Goal: Task Accomplishment & Management: Manage account settings

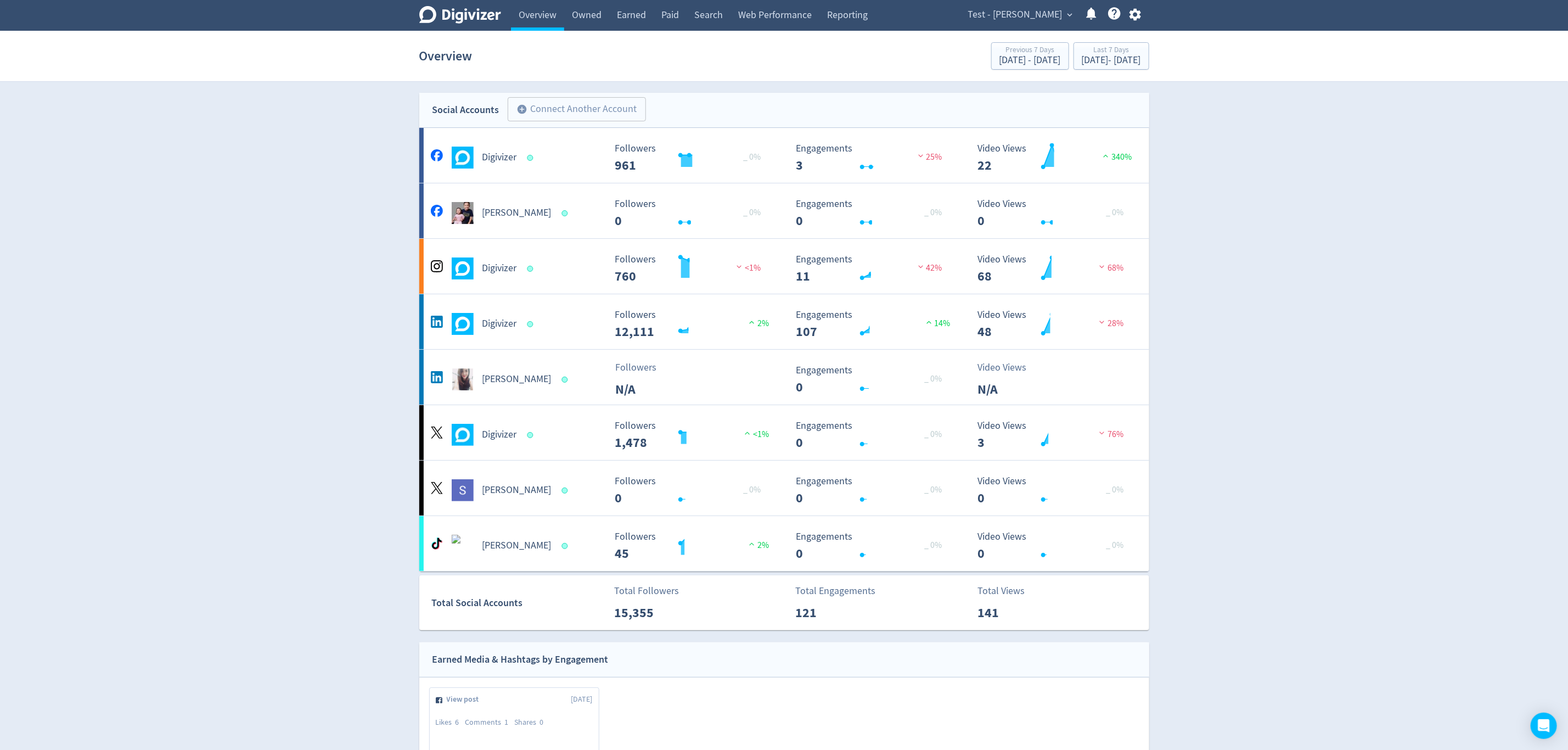
click at [1029, 15] on span "Test - [PERSON_NAME]" at bounding box center [1015, 15] width 95 height 18
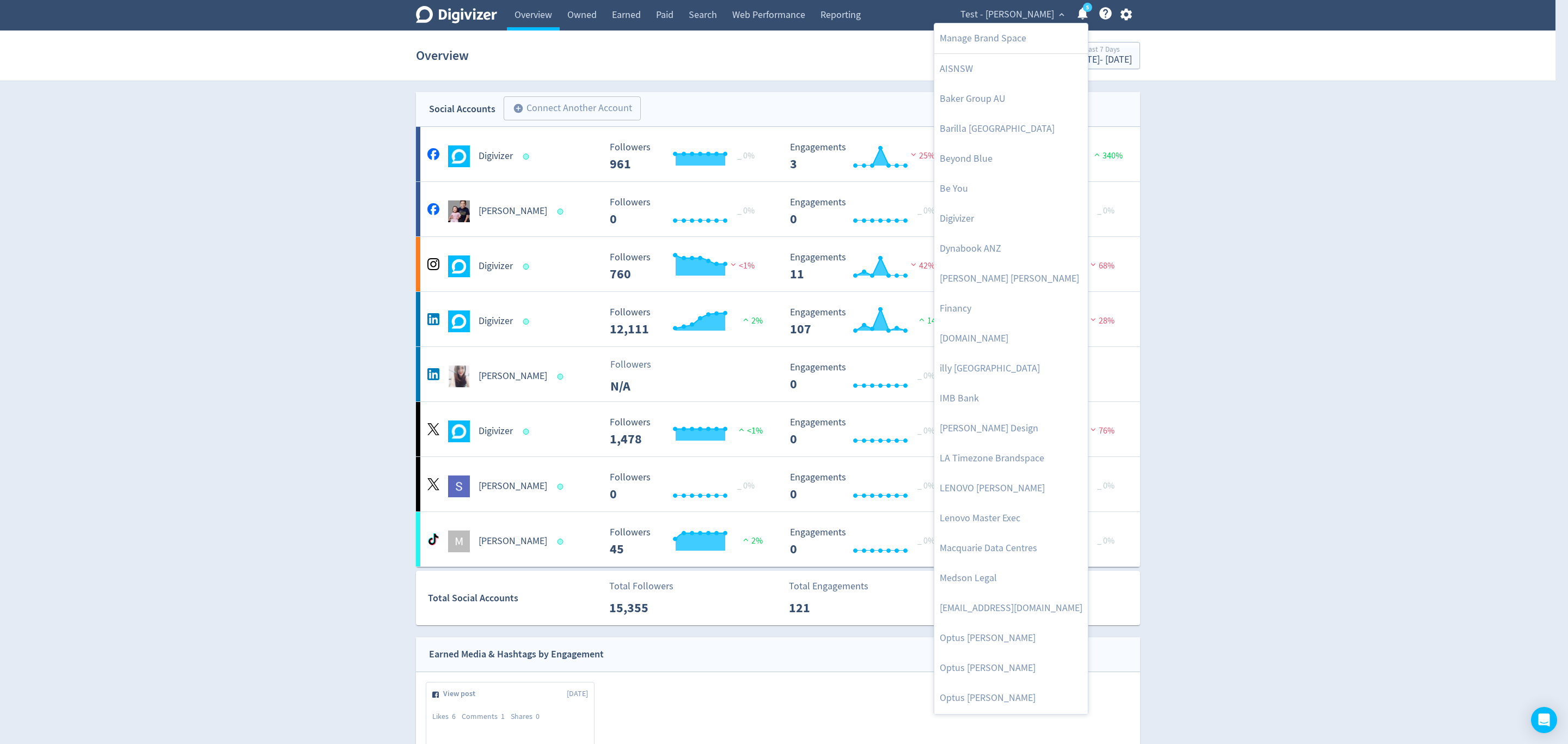
click at [1124, 13] on div at bounding box center [784, 372] width 1568 height 744
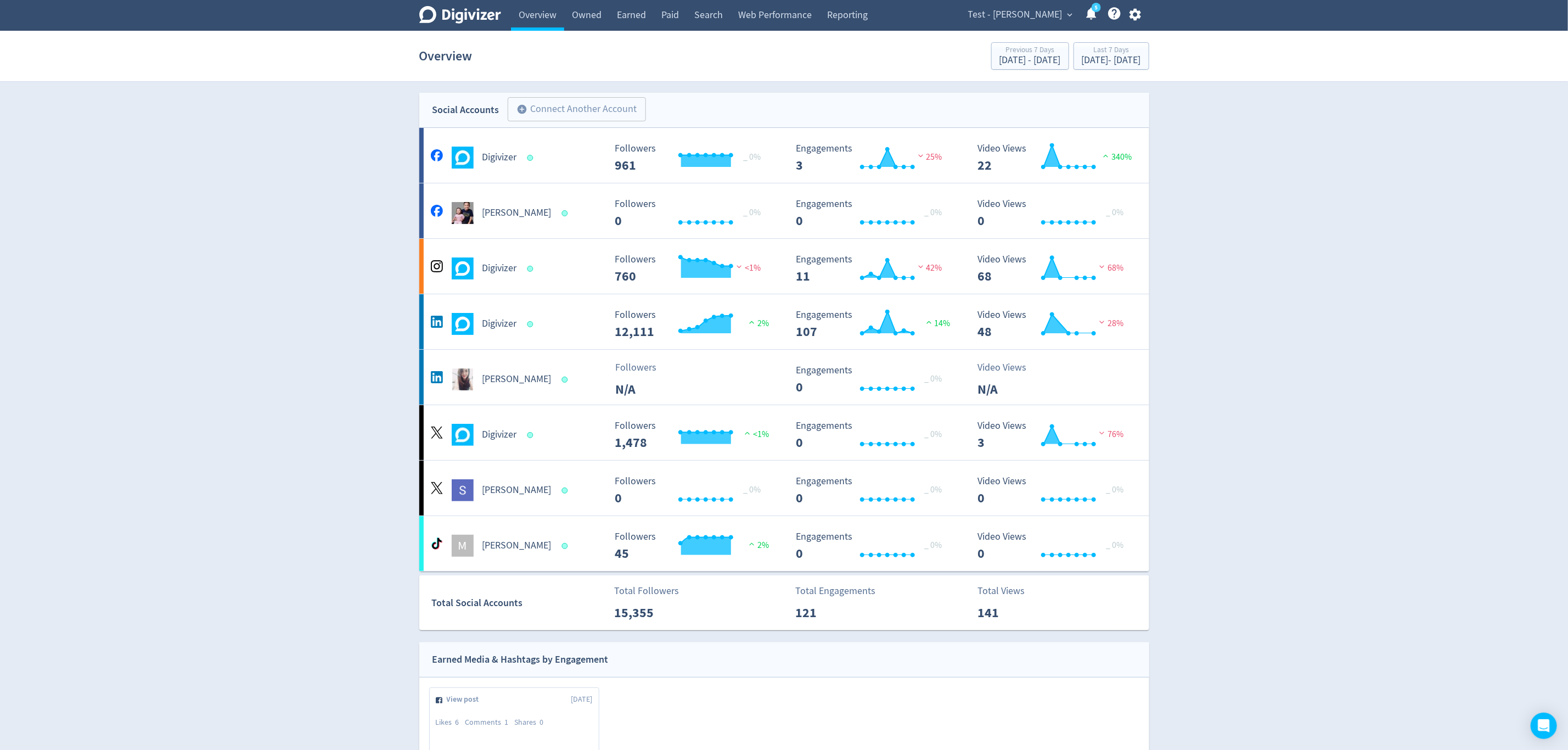
click at [1134, 13] on div "Manage Brand Space AISNSW [PERSON_NAME] Group AU [GEOGRAPHIC_DATA] [GEOGRAPHIC_…" at bounding box center [784, 375] width 1568 height 750
click at [1134, 13] on icon "button" at bounding box center [1135, 15] width 12 height 12
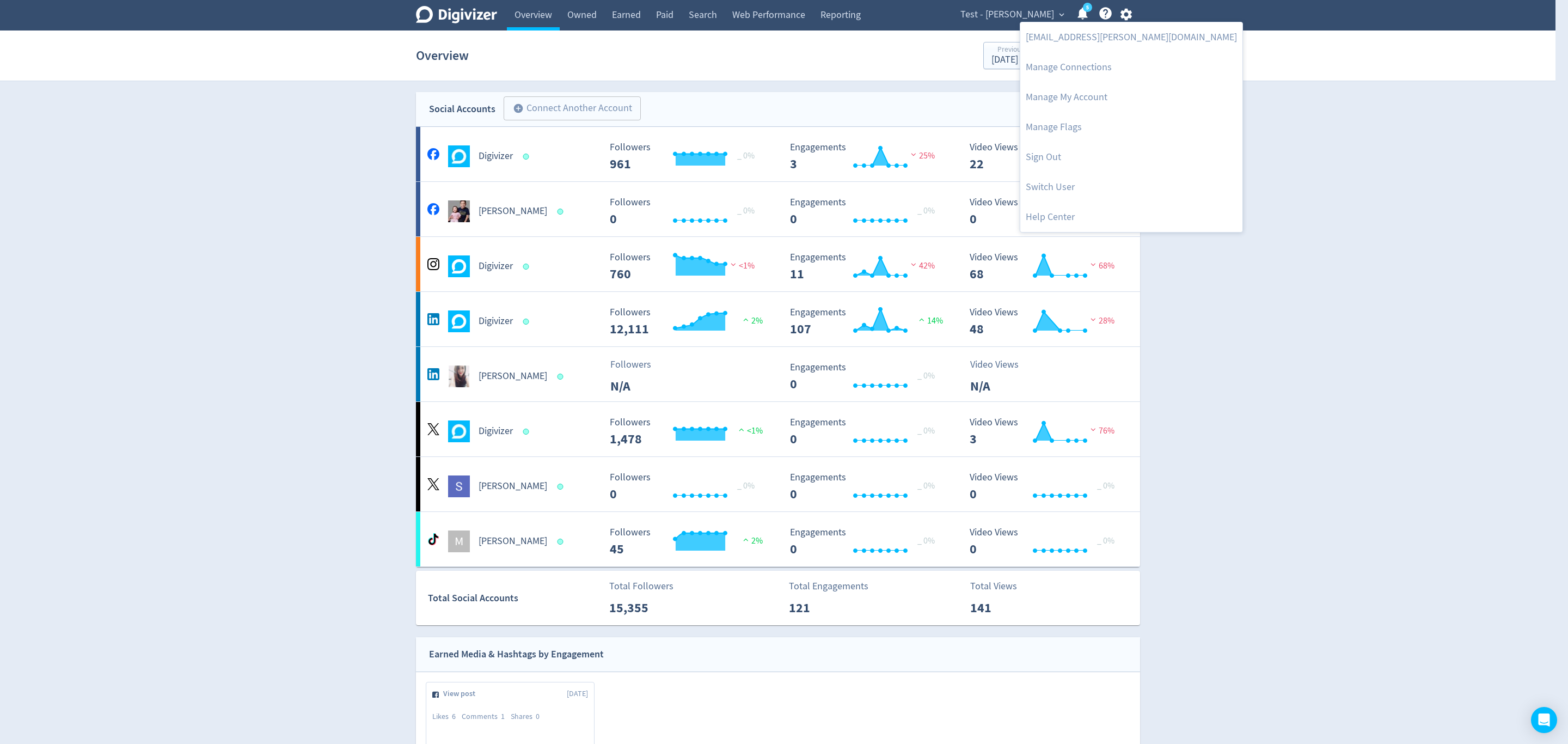
click at [1017, 11] on div at bounding box center [784, 372] width 1568 height 744
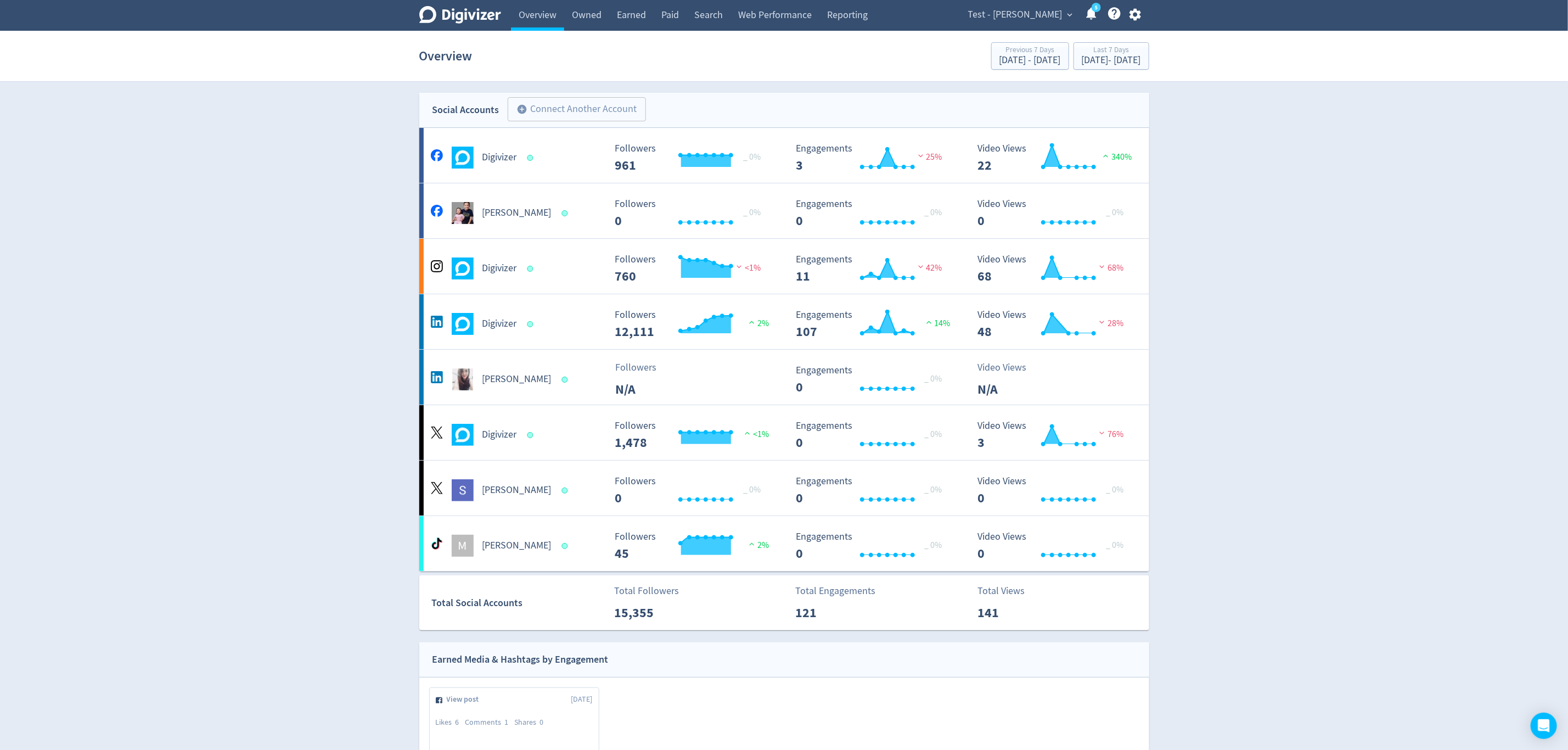
click at [1025, 12] on span "Test - [PERSON_NAME]" at bounding box center [1015, 15] width 95 height 18
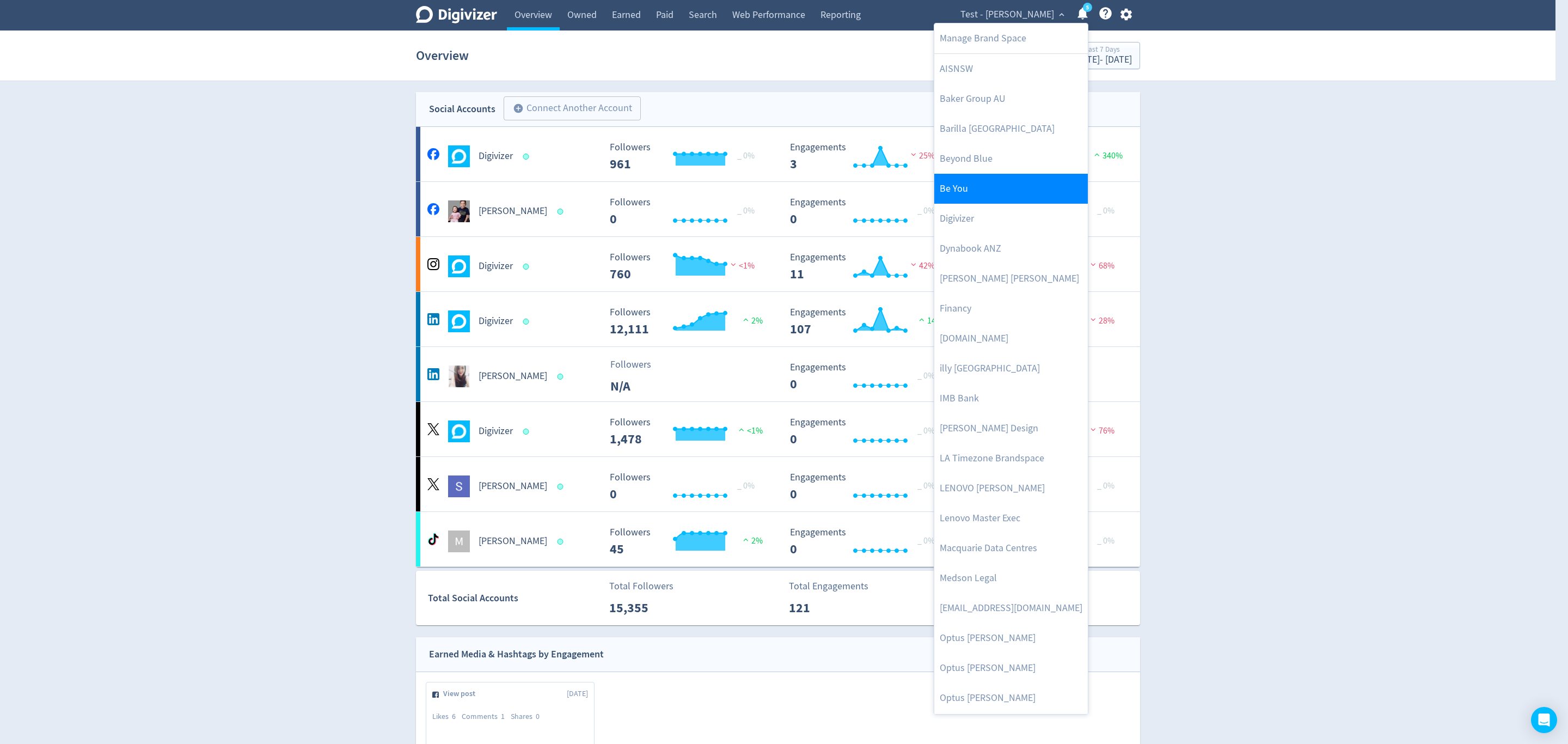
drag, startPoint x: 967, startPoint y: 226, endPoint x: 1041, endPoint y: 197, distance: 79.5
click at [967, 226] on link "Digivizer" at bounding box center [1011, 218] width 153 height 30
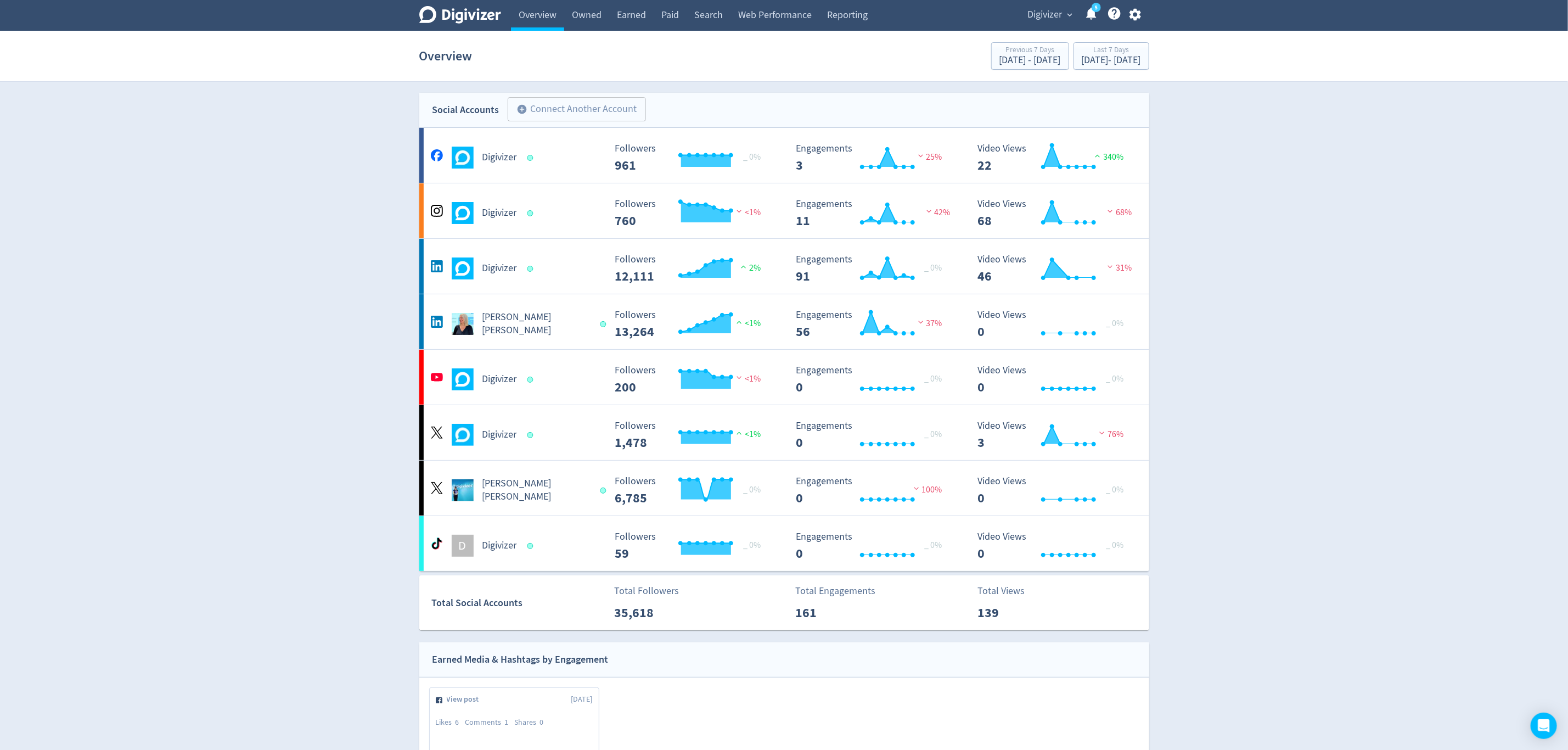
click at [574, 343] on Russo-platform2 "Emma Lo Russo Created with Highcharts 10.3.3 Followers 13,264 <1% Created with …" at bounding box center [784, 322] width 730 height 55
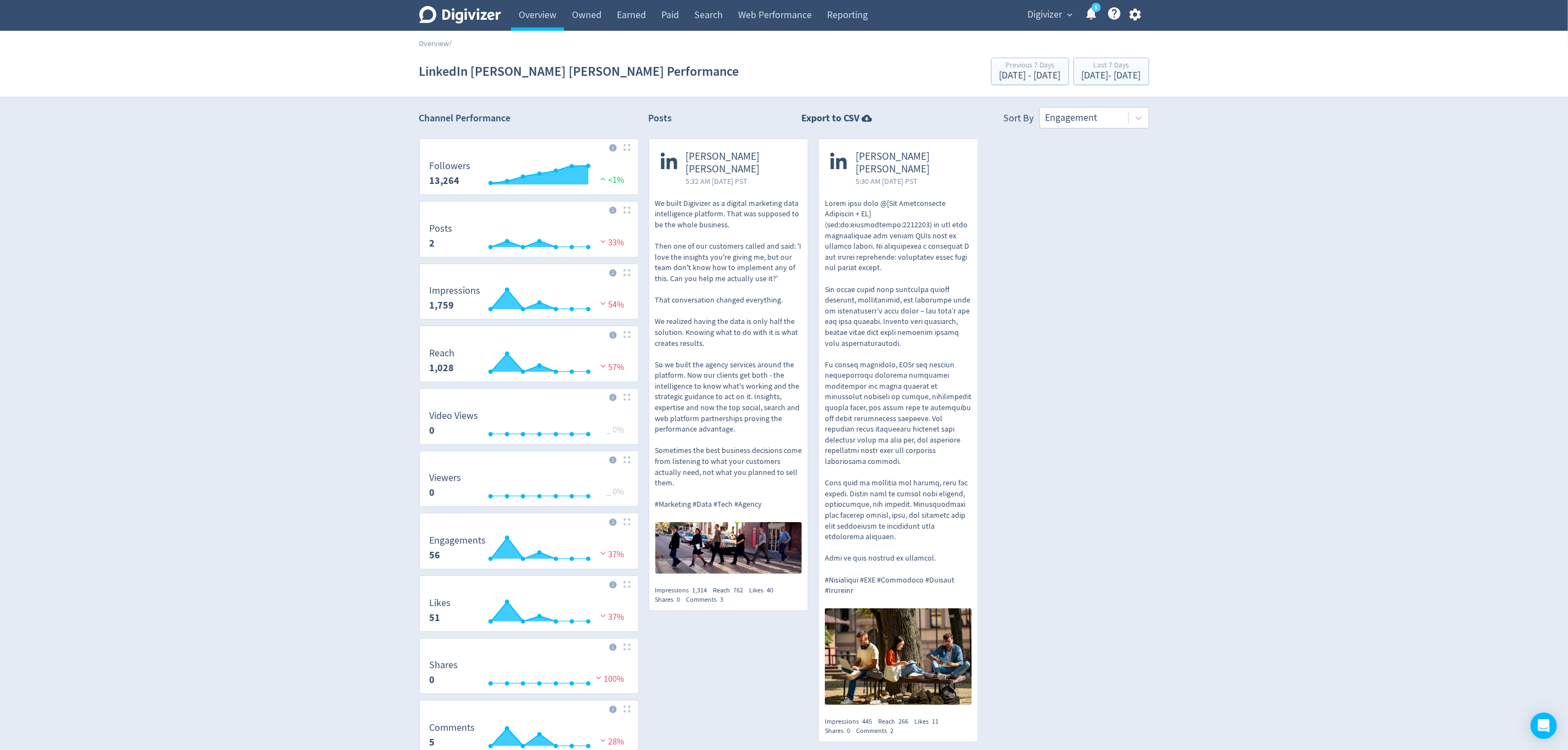
click at [1048, 10] on span "Digivizer" at bounding box center [1045, 15] width 35 height 18
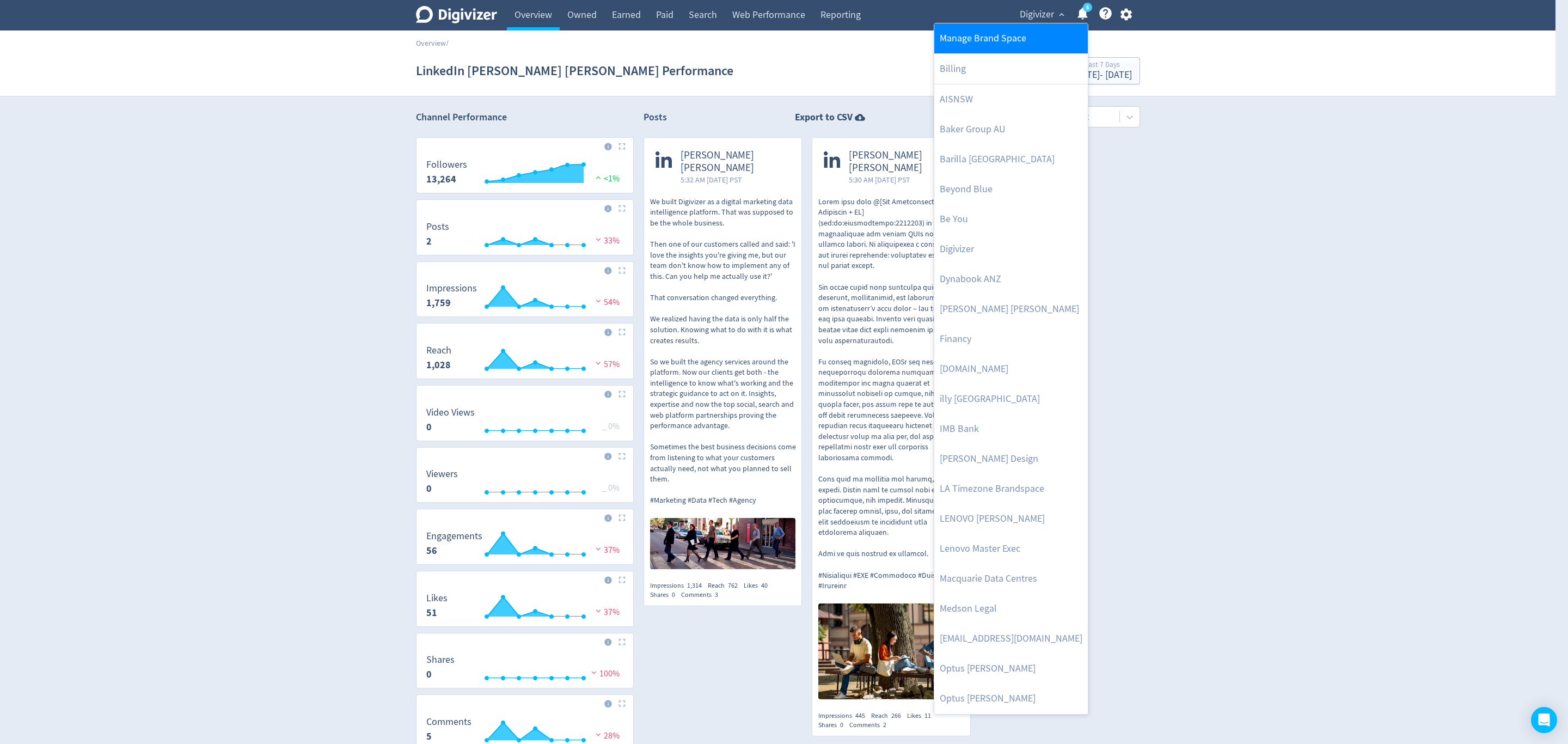
click at [1011, 34] on link "Manage Brand Space" at bounding box center [1011, 38] width 153 height 30
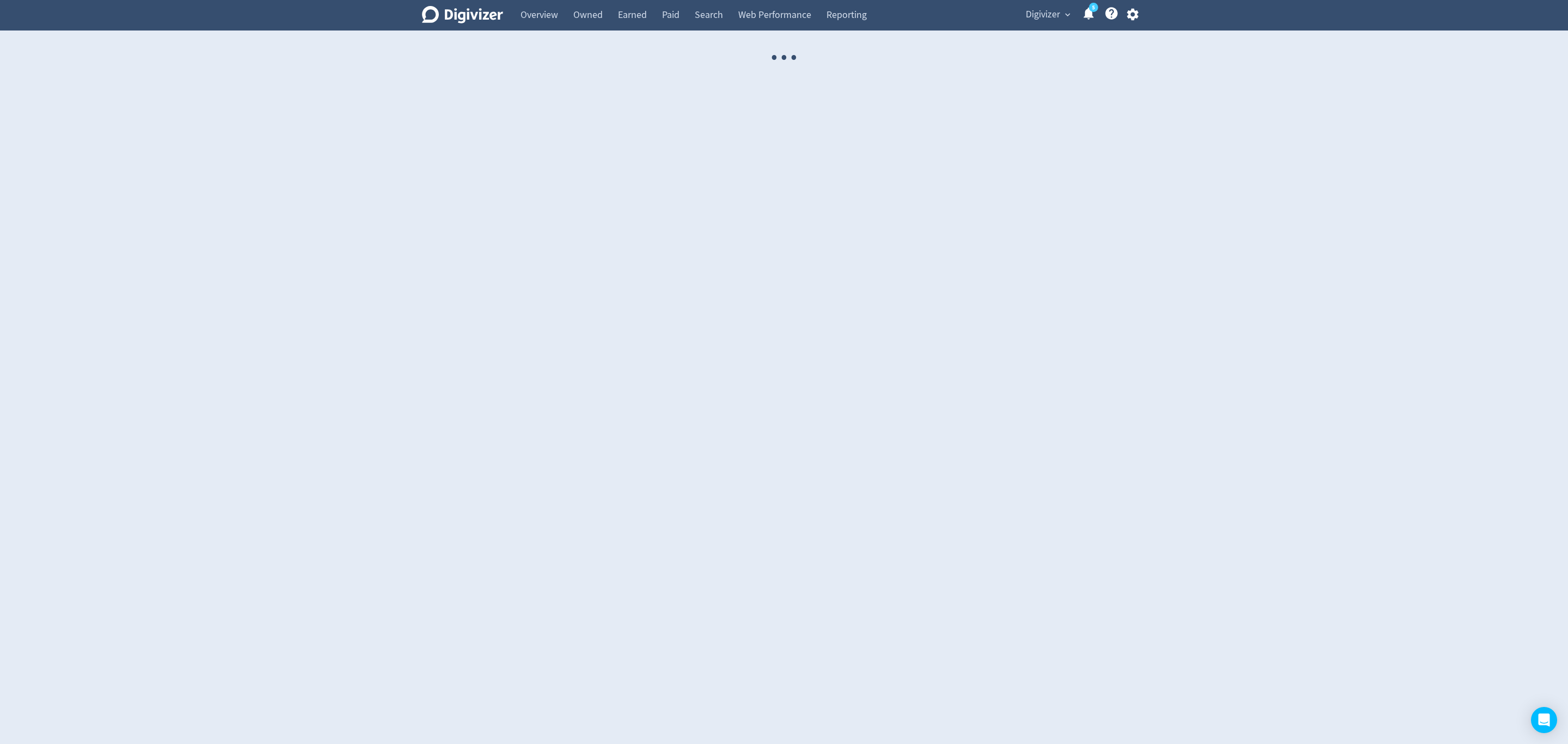
select select "USER"
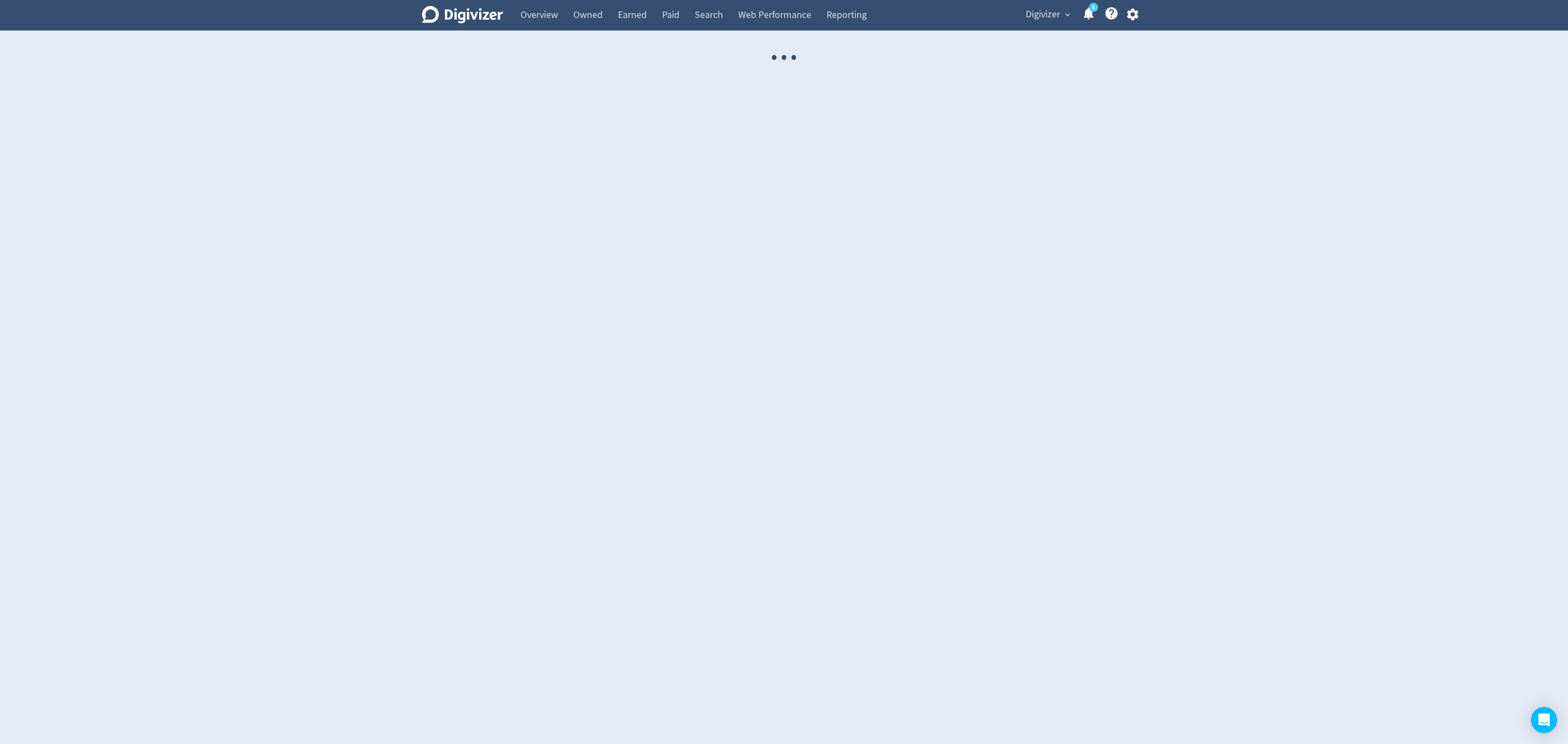
select select "USER"
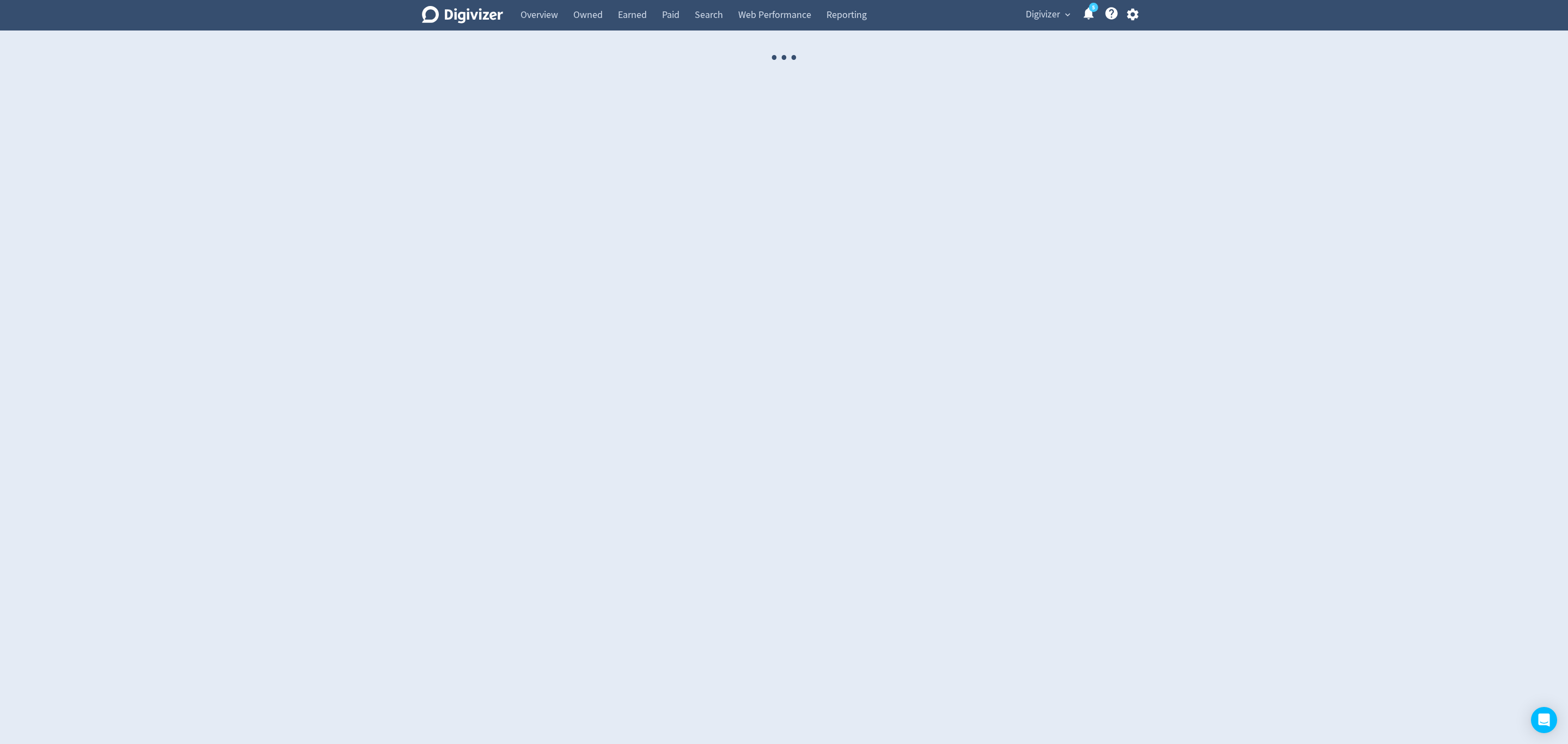
select select "USER"
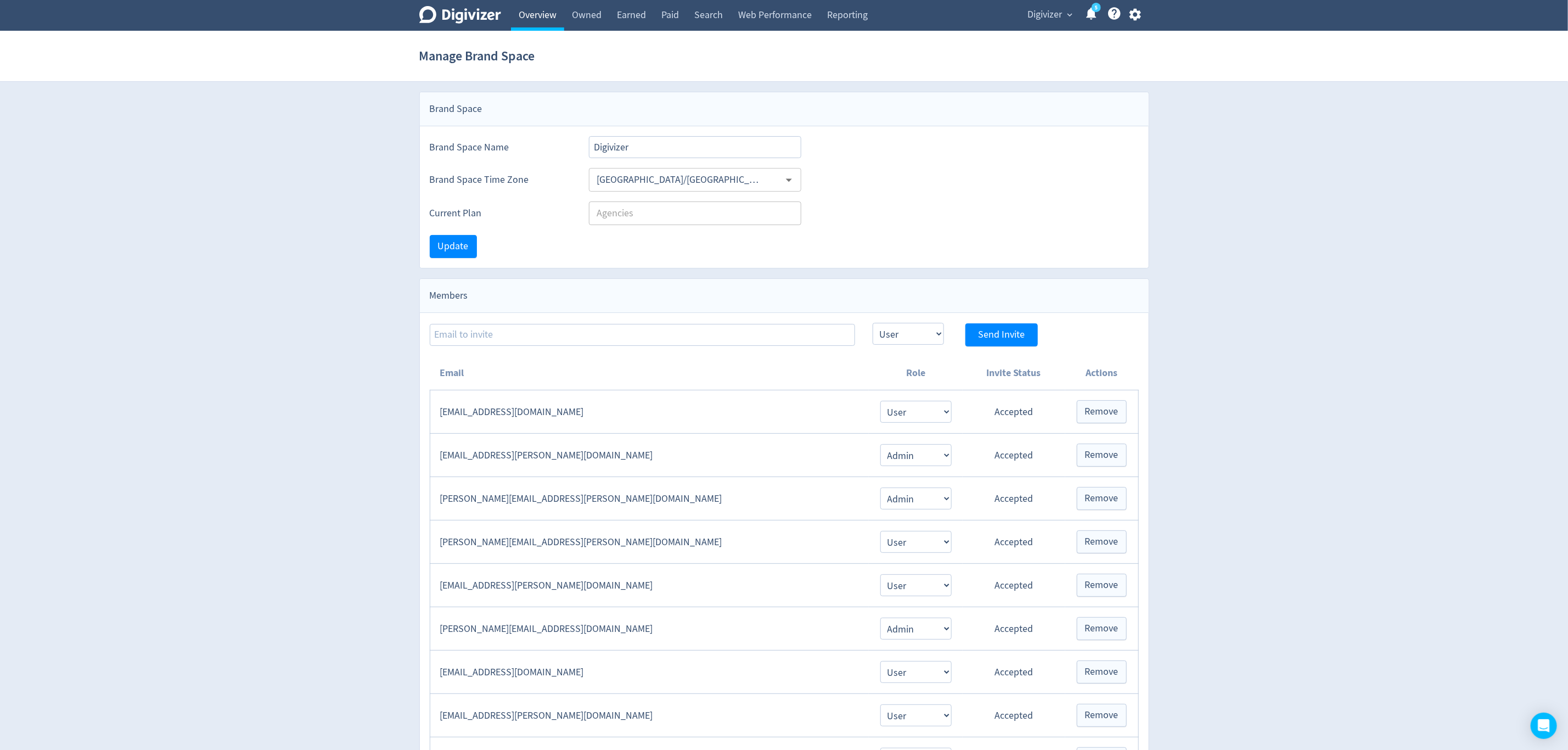
click at [541, 8] on link "Overview" at bounding box center [538, 15] width 53 height 31
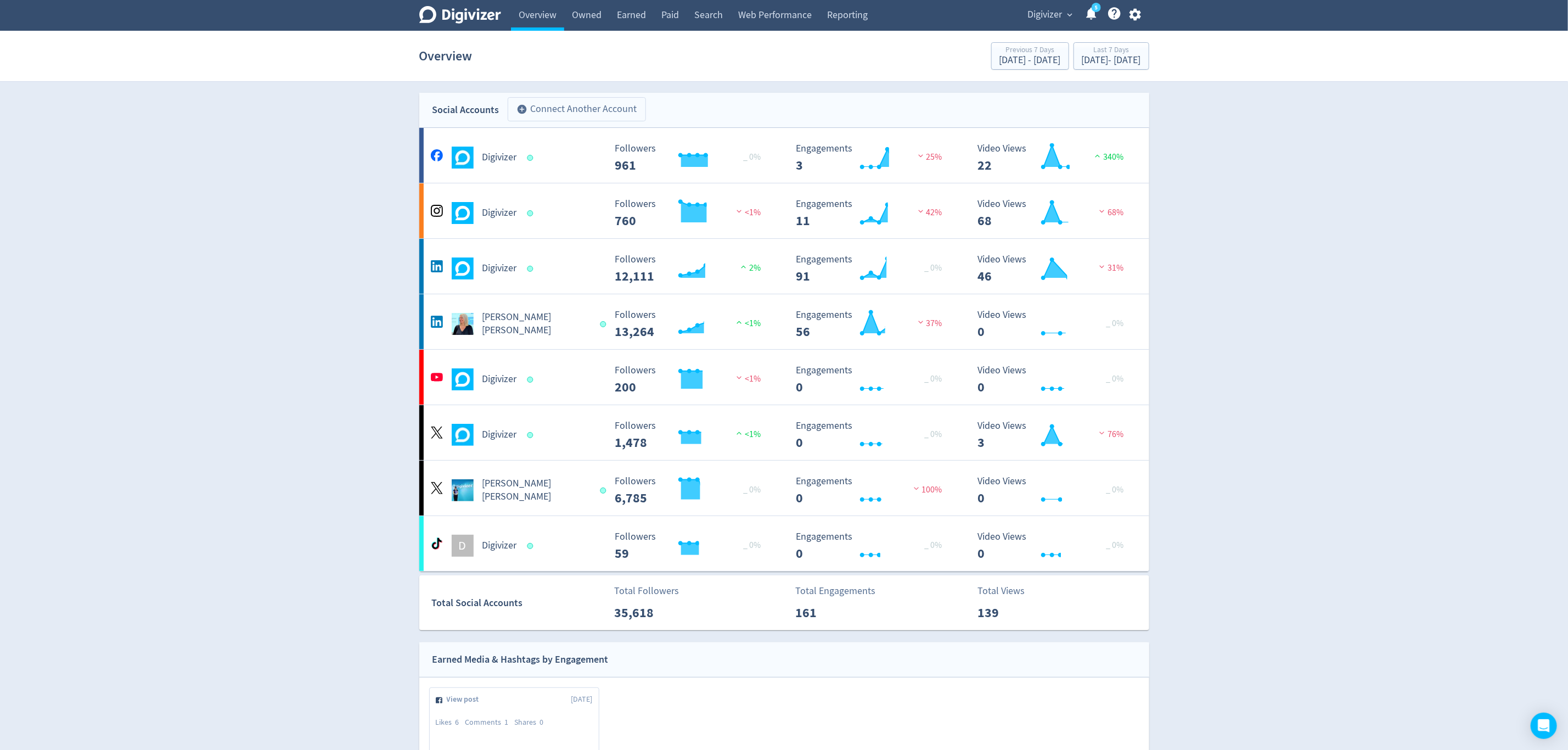
click at [558, 110] on button "add_circle Connect Another Account" at bounding box center [577, 108] width 138 height 24
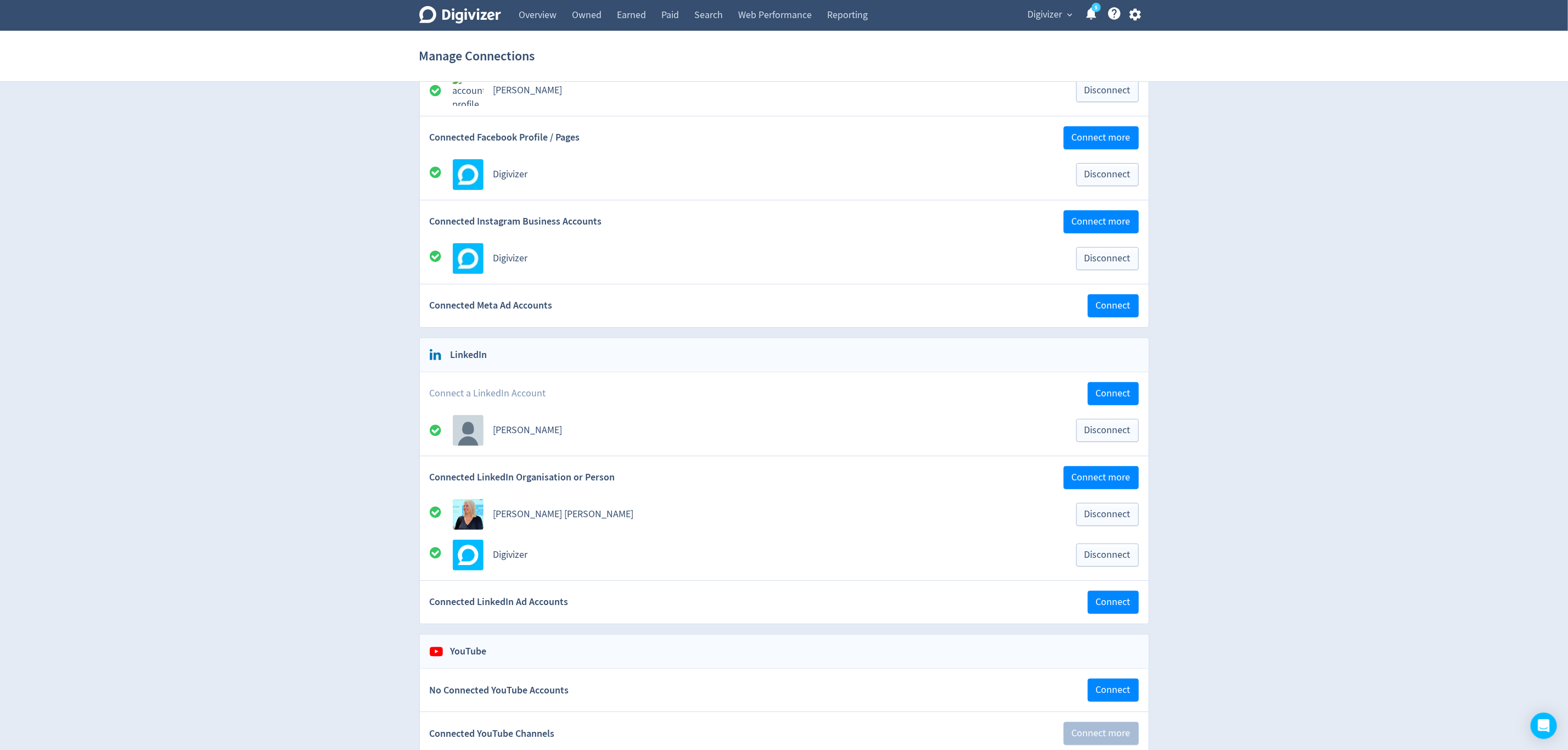
scroll to position [165, 0]
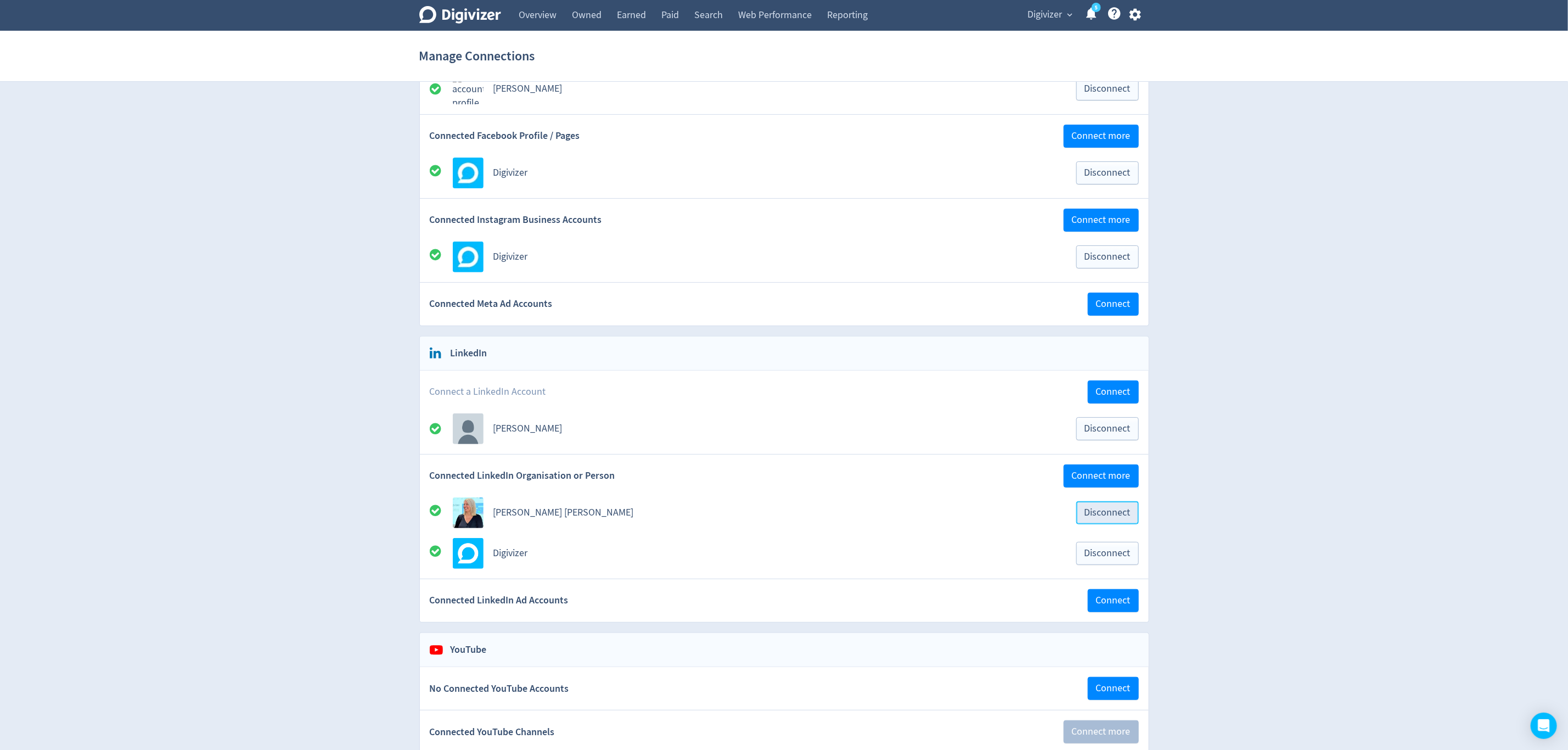
click at [1105, 515] on span "Disconnect" at bounding box center [1107, 512] width 46 height 10
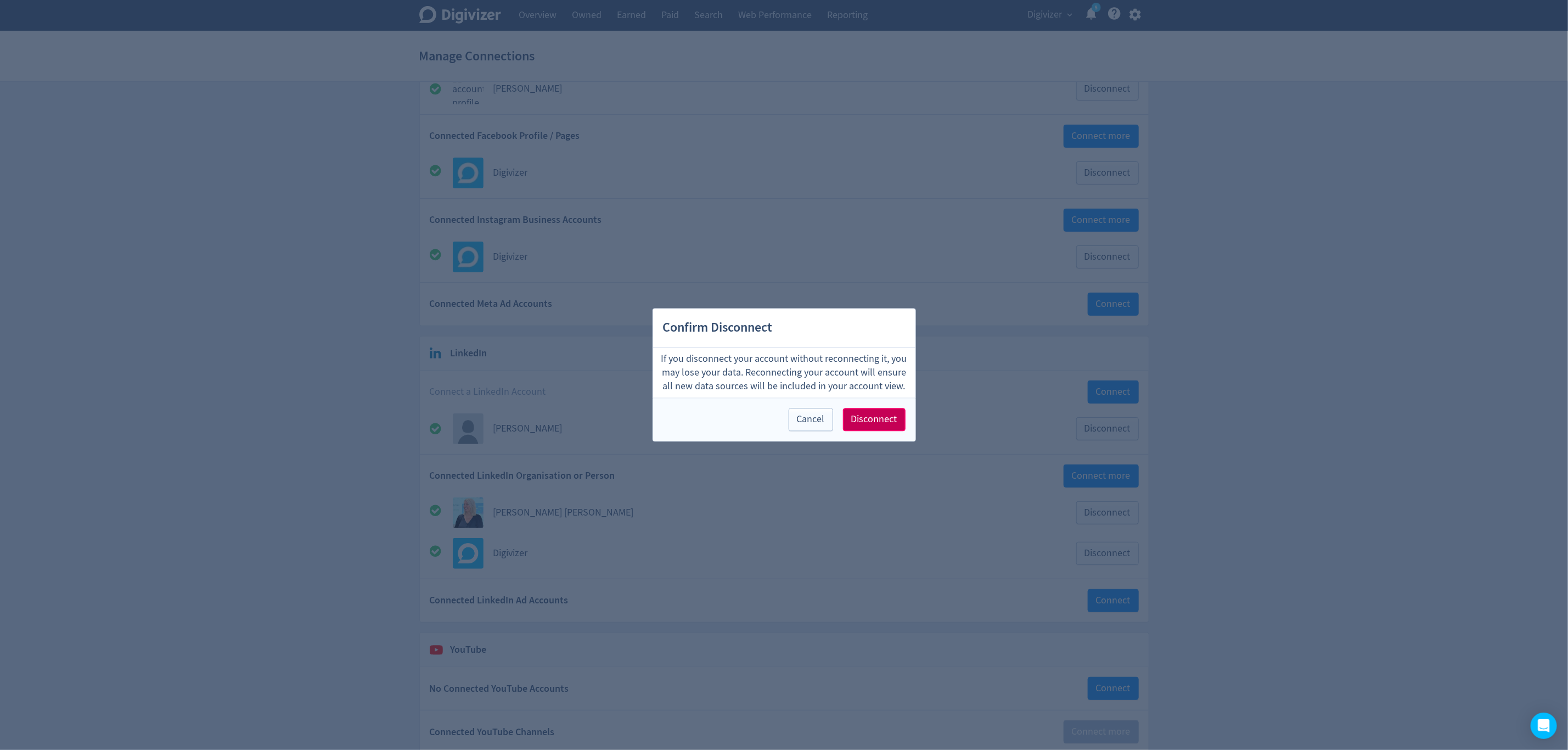
click at [879, 418] on span "Disconnect" at bounding box center [874, 420] width 46 height 10
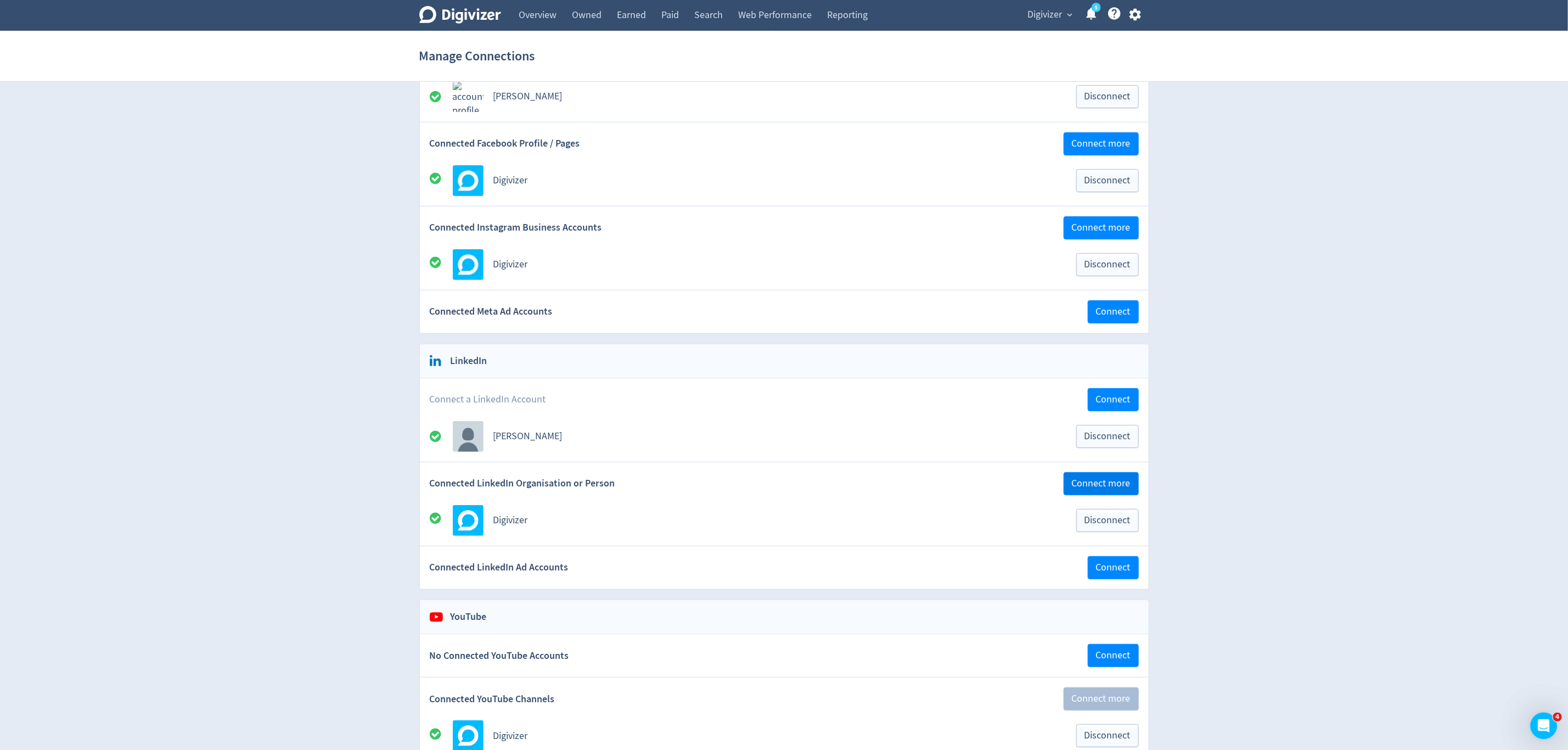
scroll to position [165, 0]
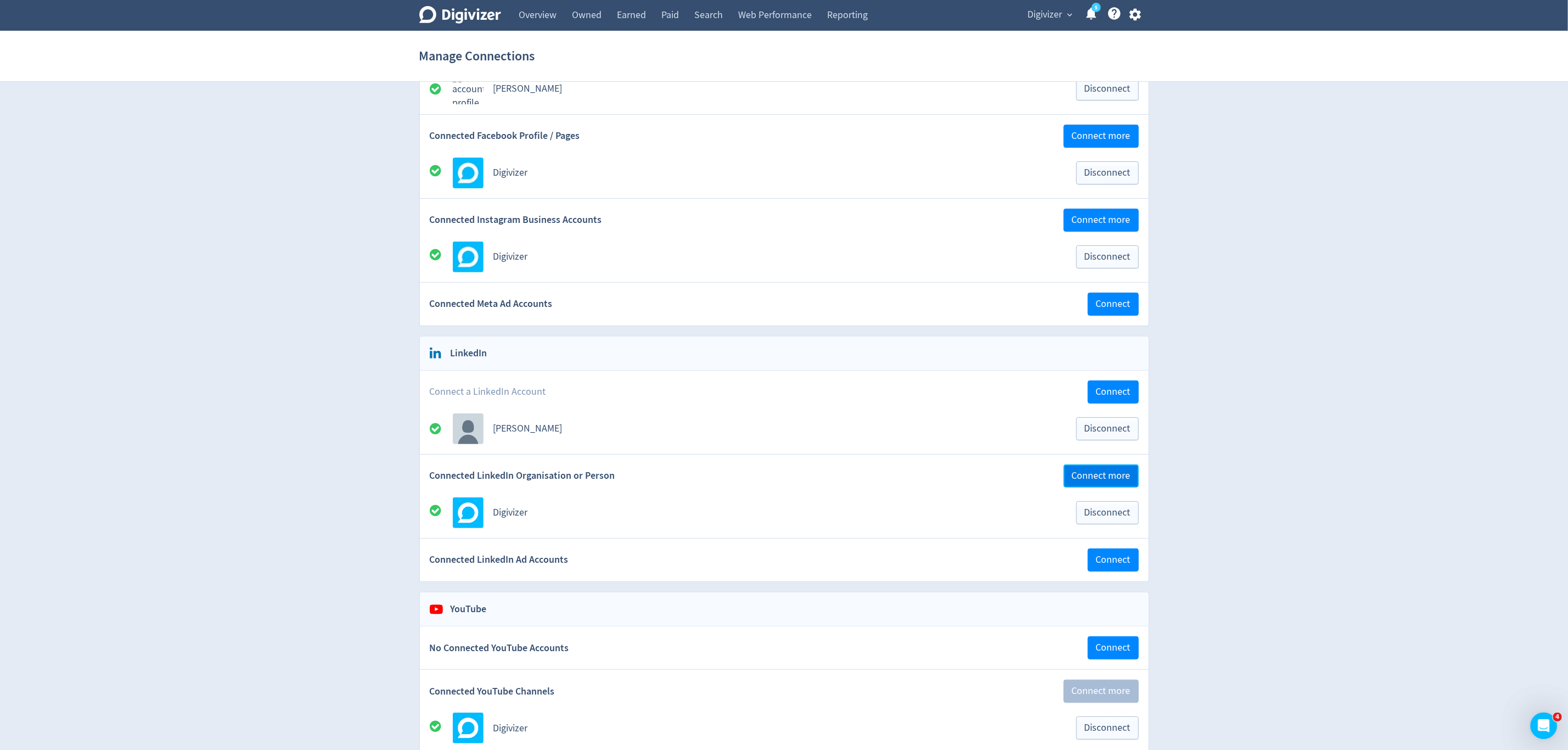
click at [1107, 481] on span "Connect more" at bounding box center [1101, 475] width 58 height 10
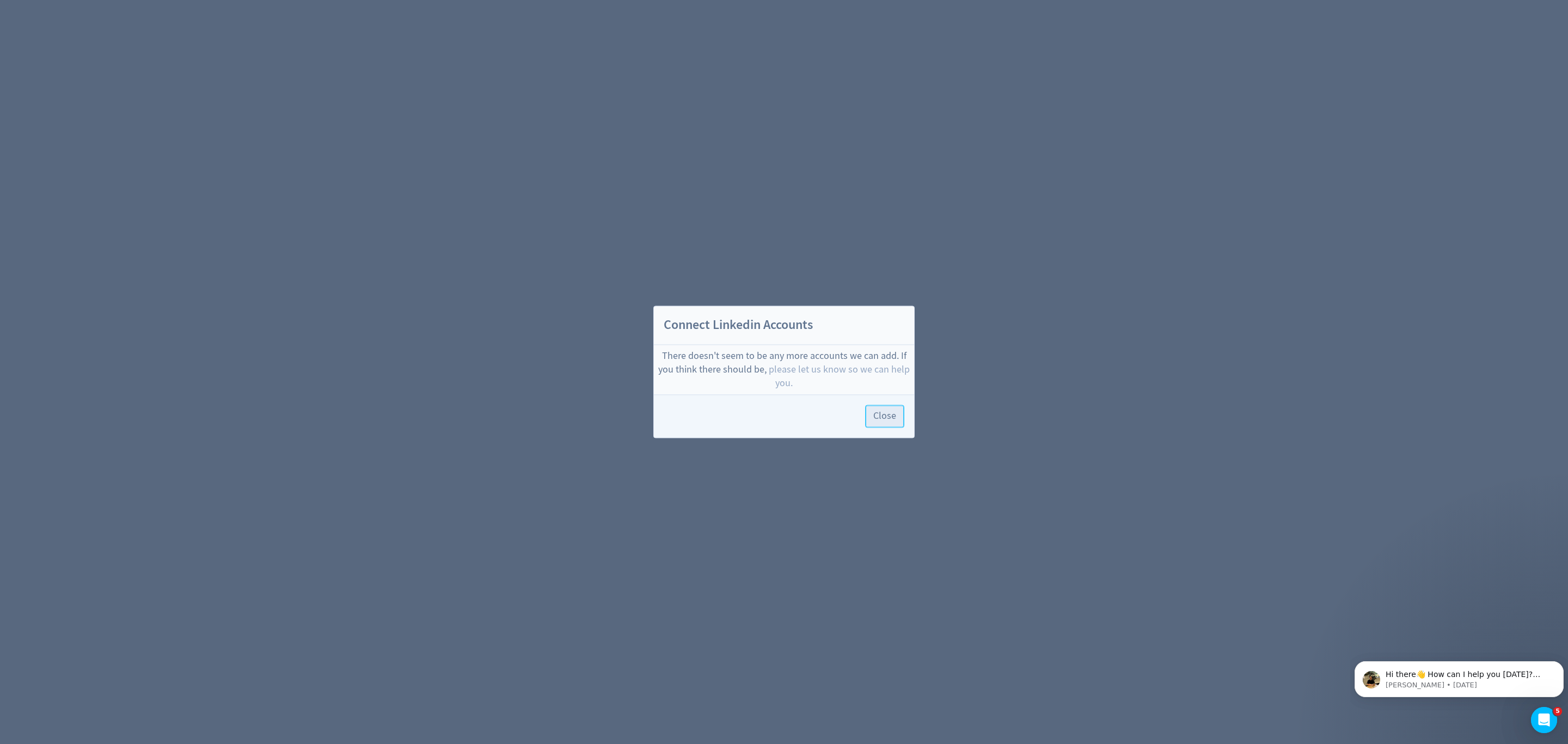
click at [882, 414] on span "Close" at bounding box center [885, 417] width 23 height 10
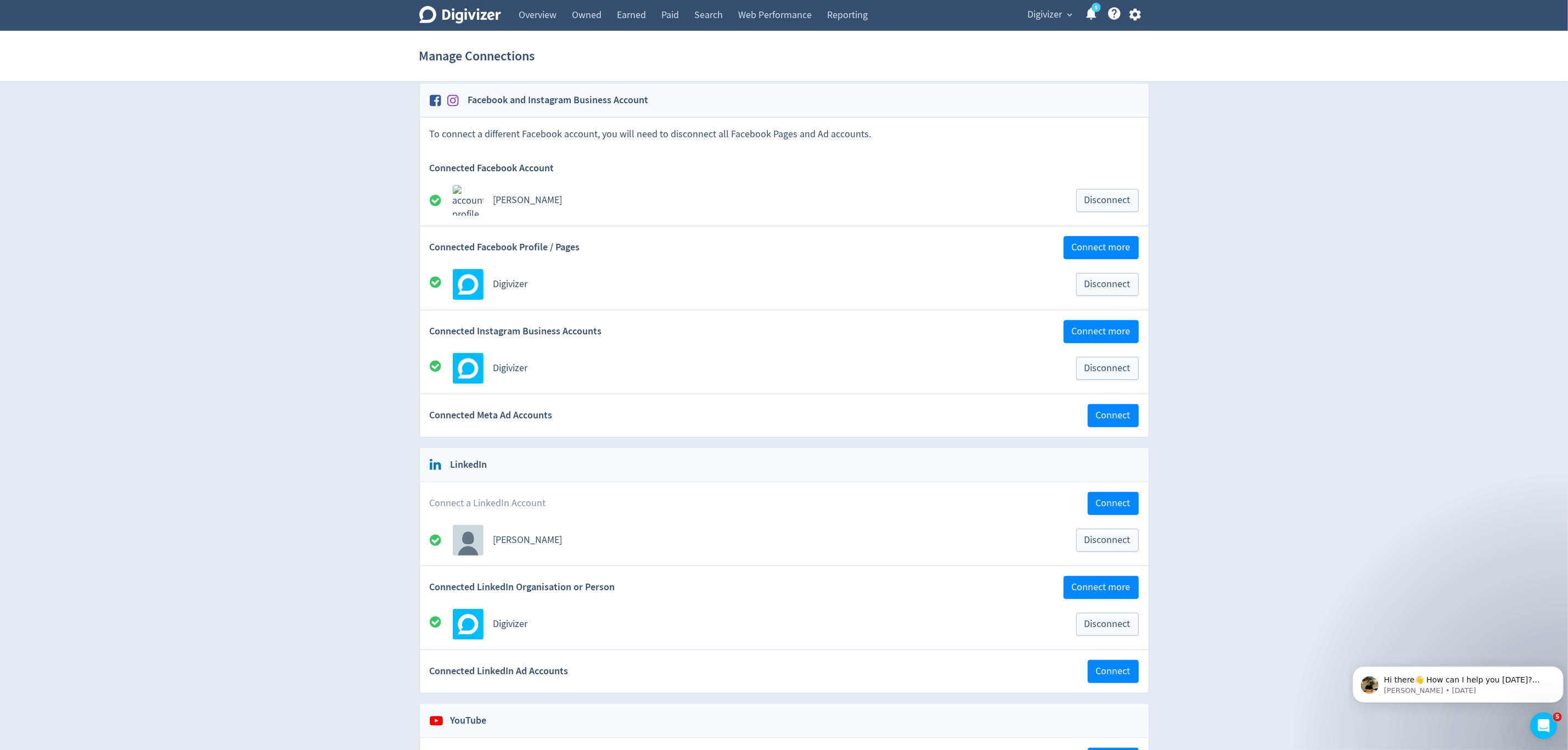
scroll to position [82, 0]
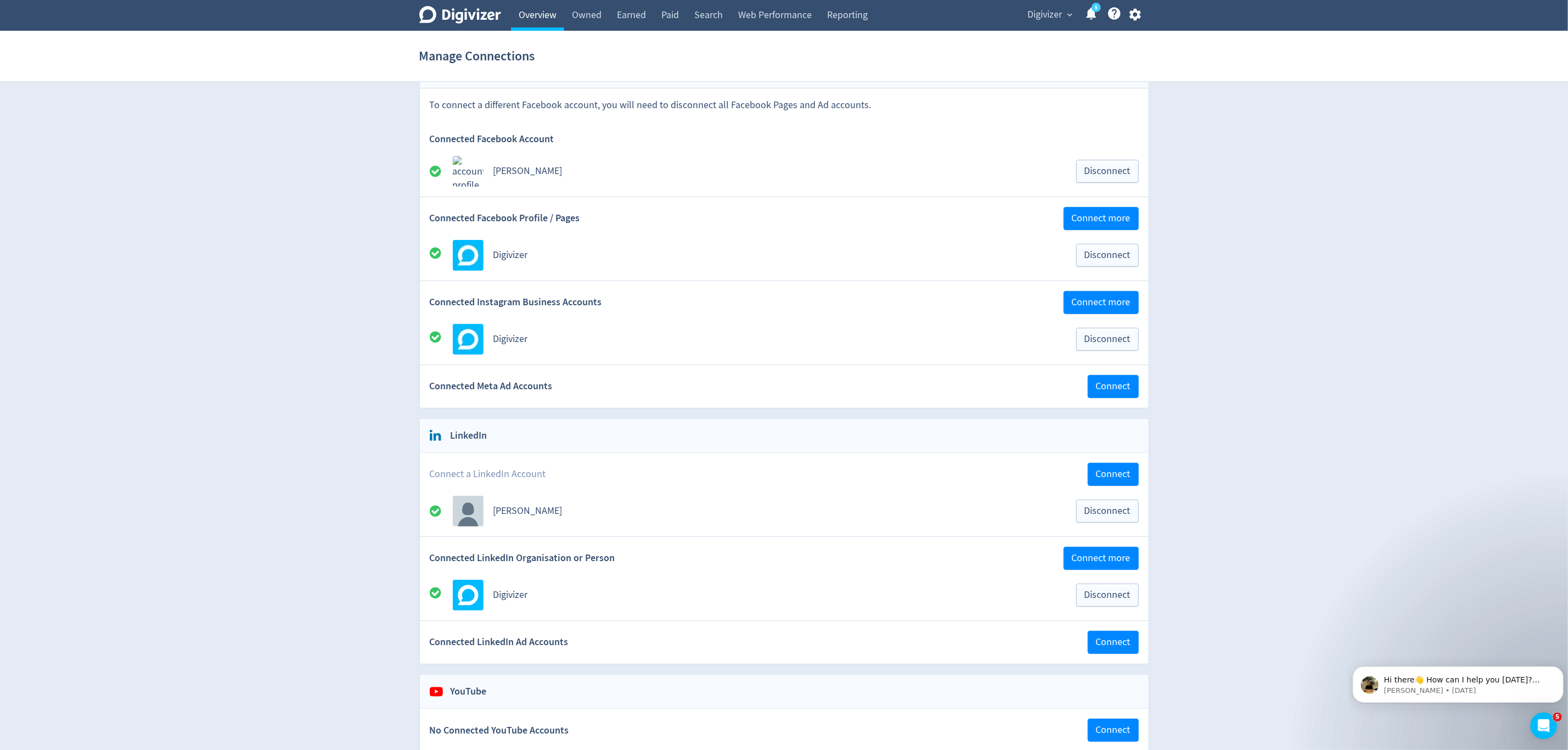
click at [532, 12] on link "Overview" at bounding box center [538, 15] width 53 height 31
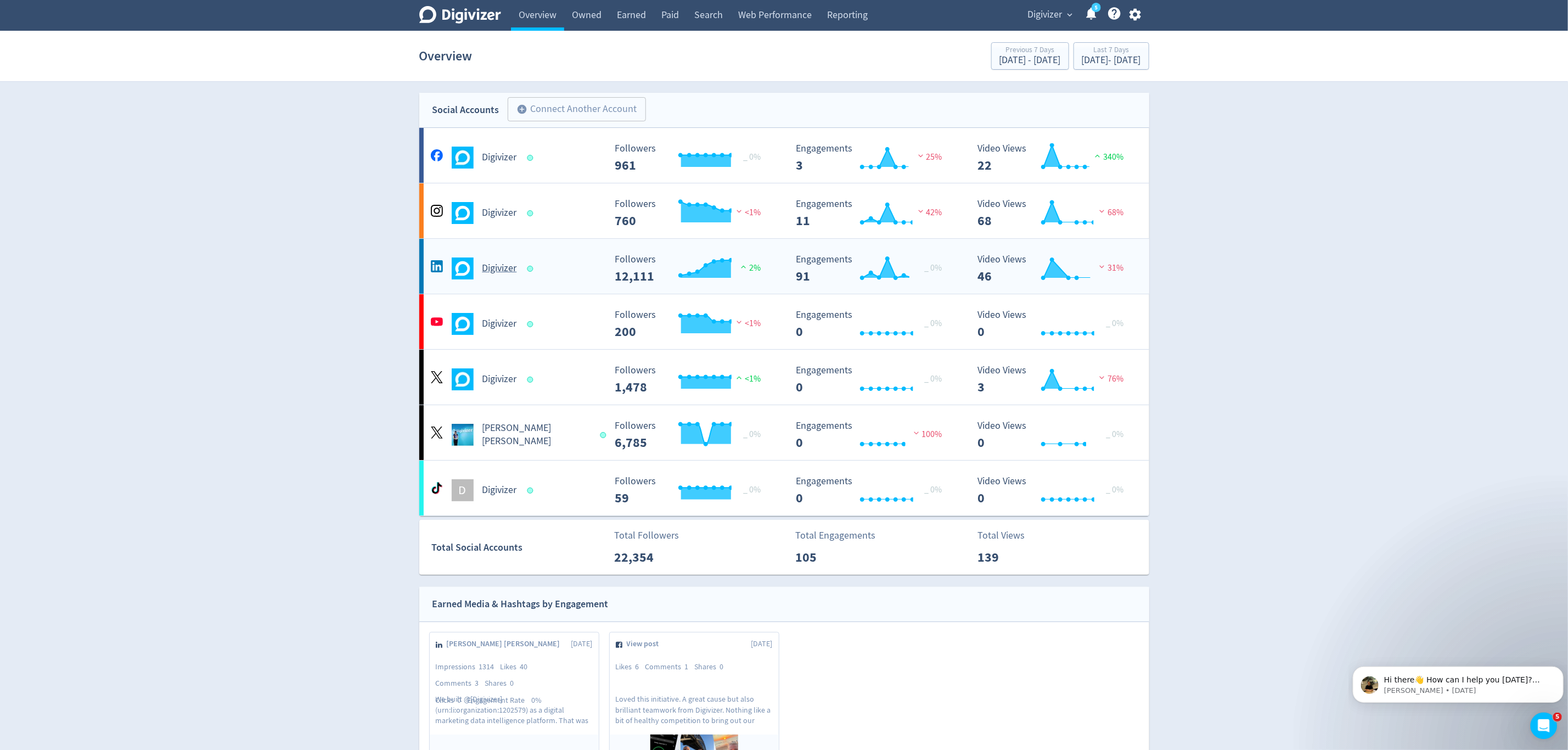
click at [554, 272] on div "Digivizer" at bounding box center [517, 268] width 178 height 22
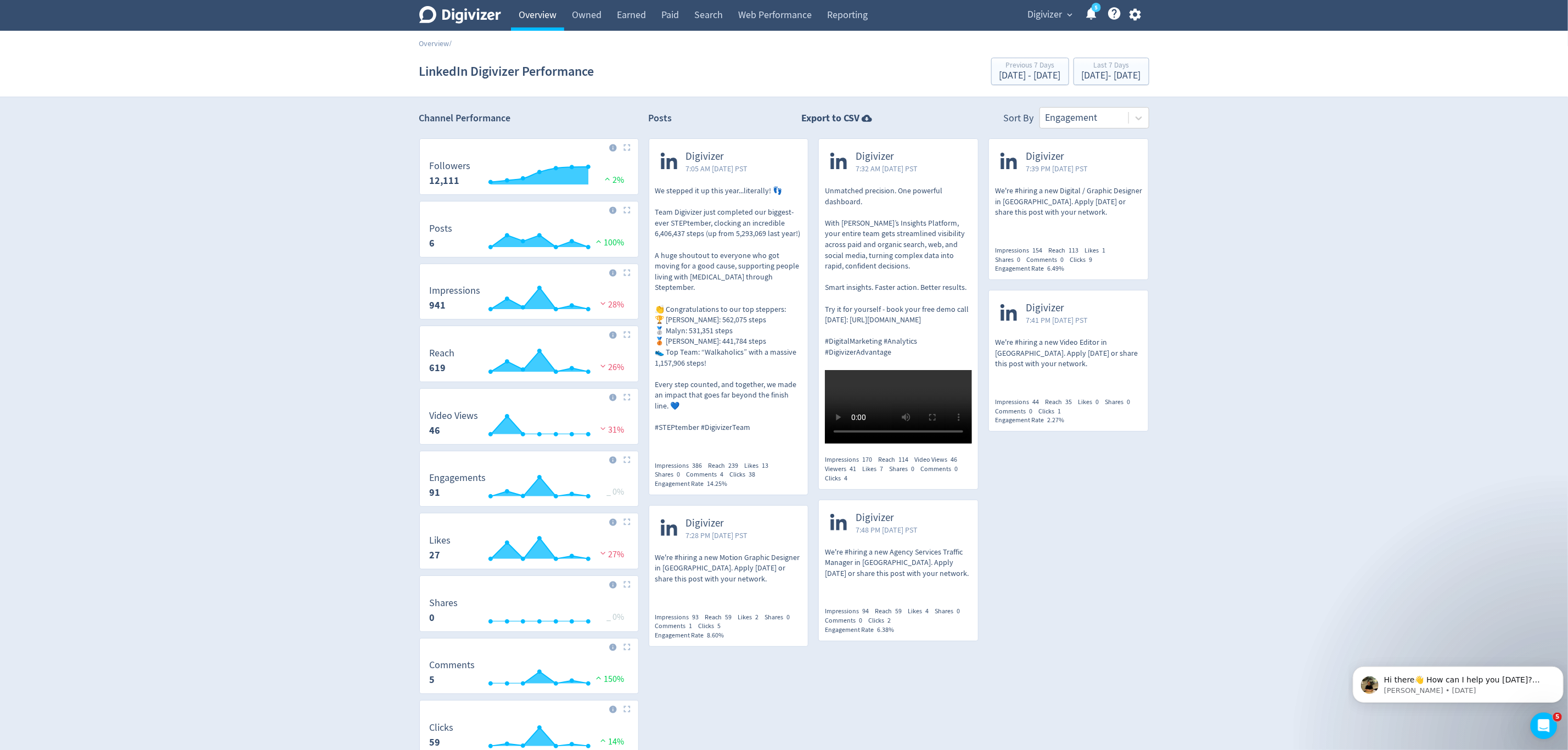
click at [534, 23] on link "Overview" at bounding box center [538, 15] width 53 height 31
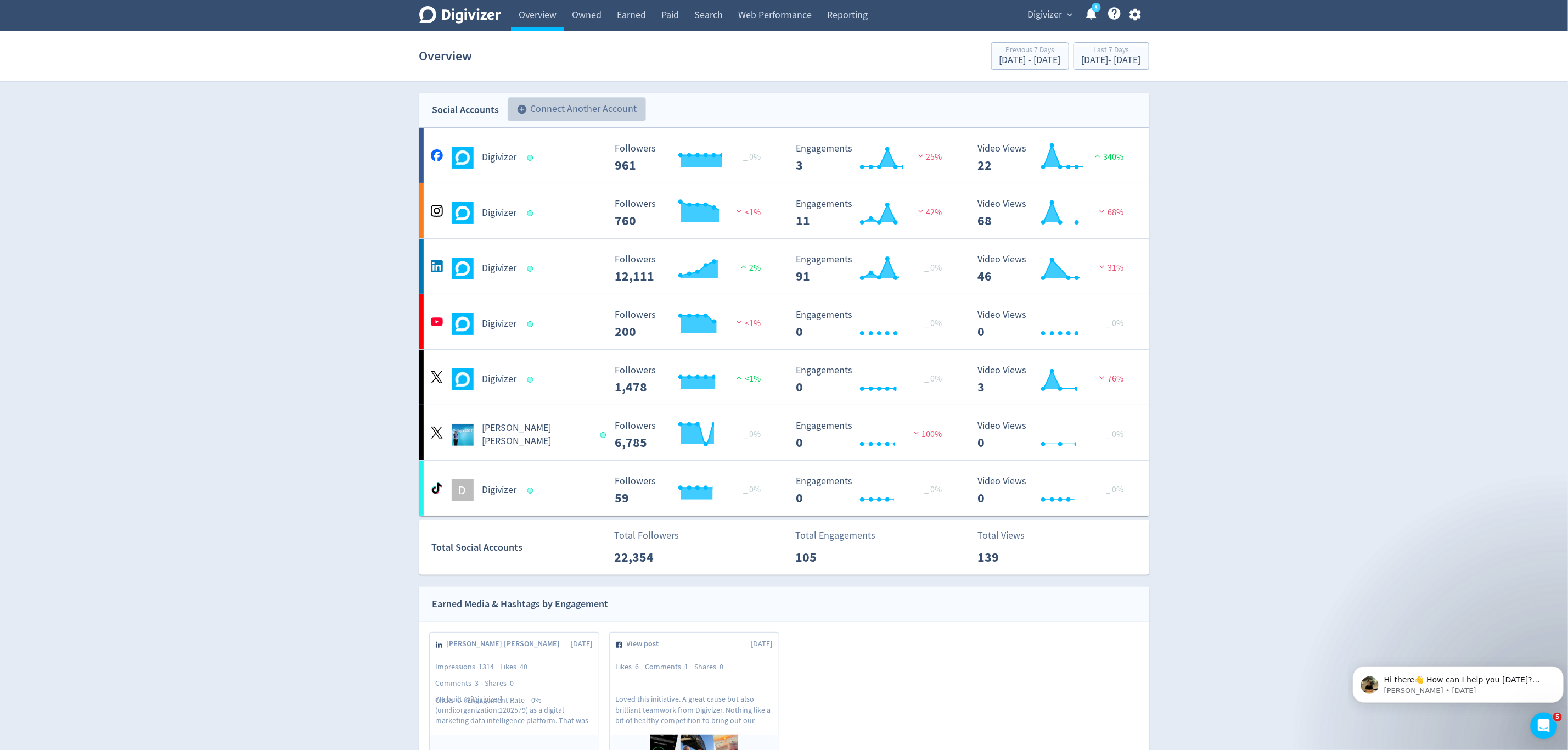
click at [551, 106] on button "add_circle Connect Another Account" at bounding box center [577, 108] width 138 height 24
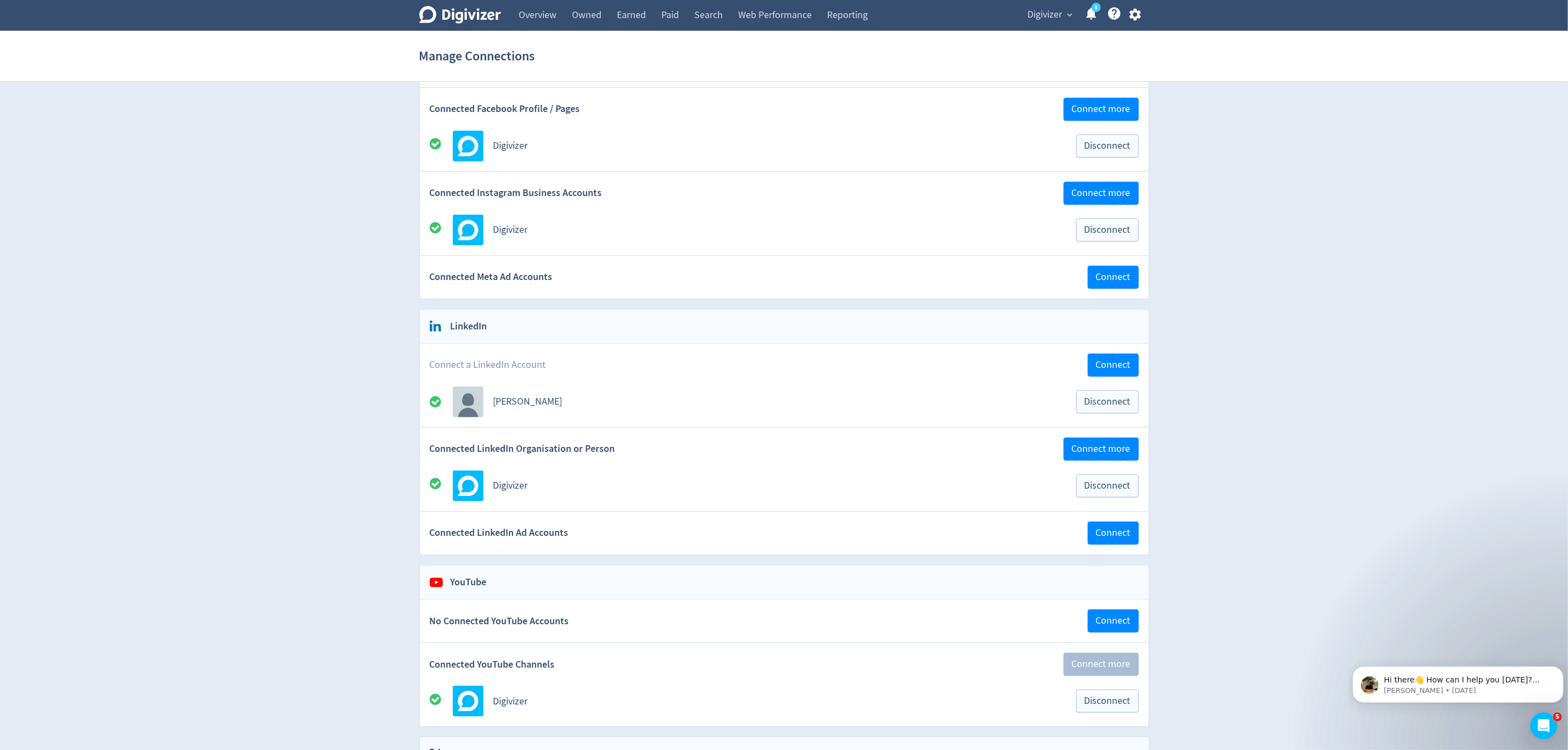
scroll to position [247, 0]
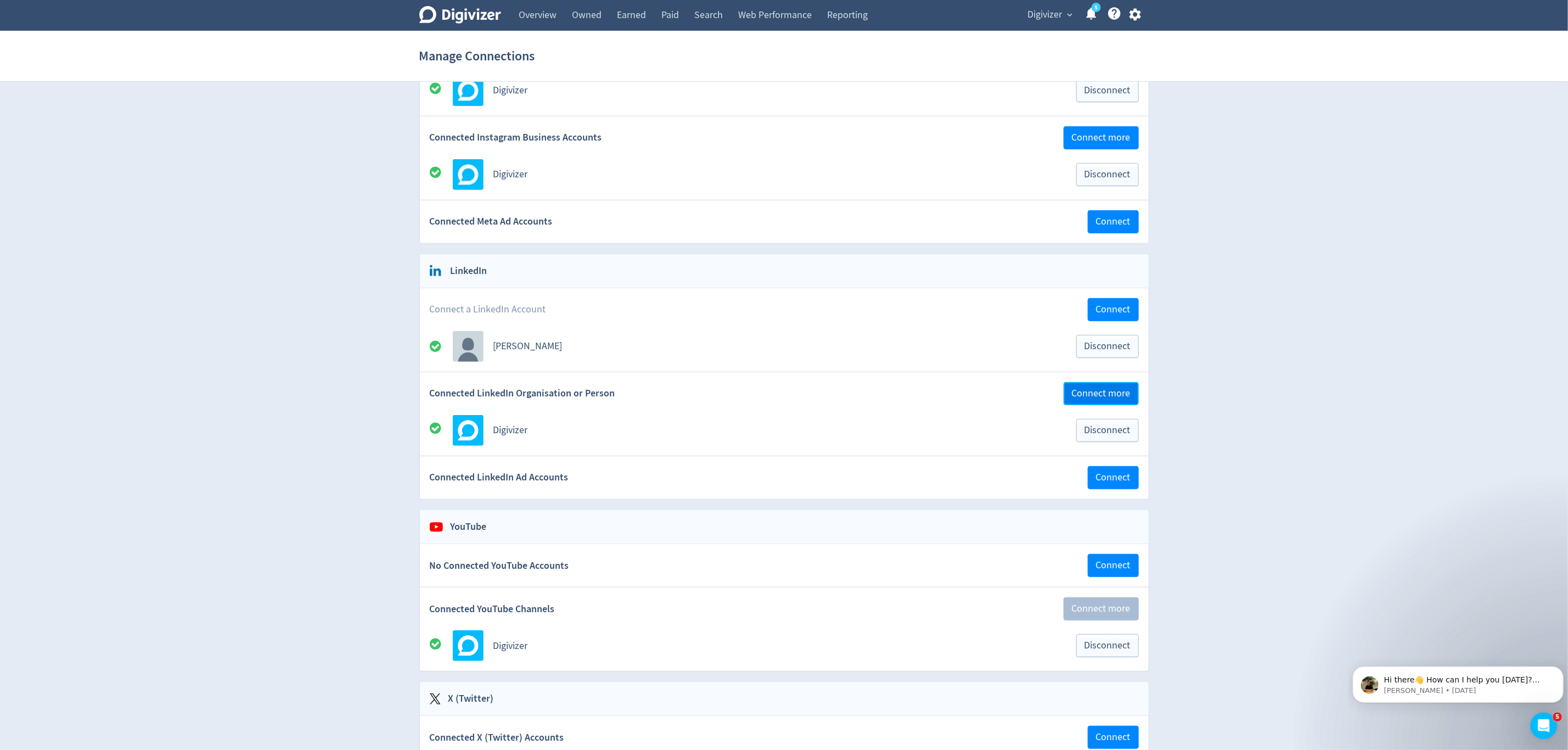
click at [1109, 398] on span "Connect more" at bounding box center [1101, 393] width 58 height 10
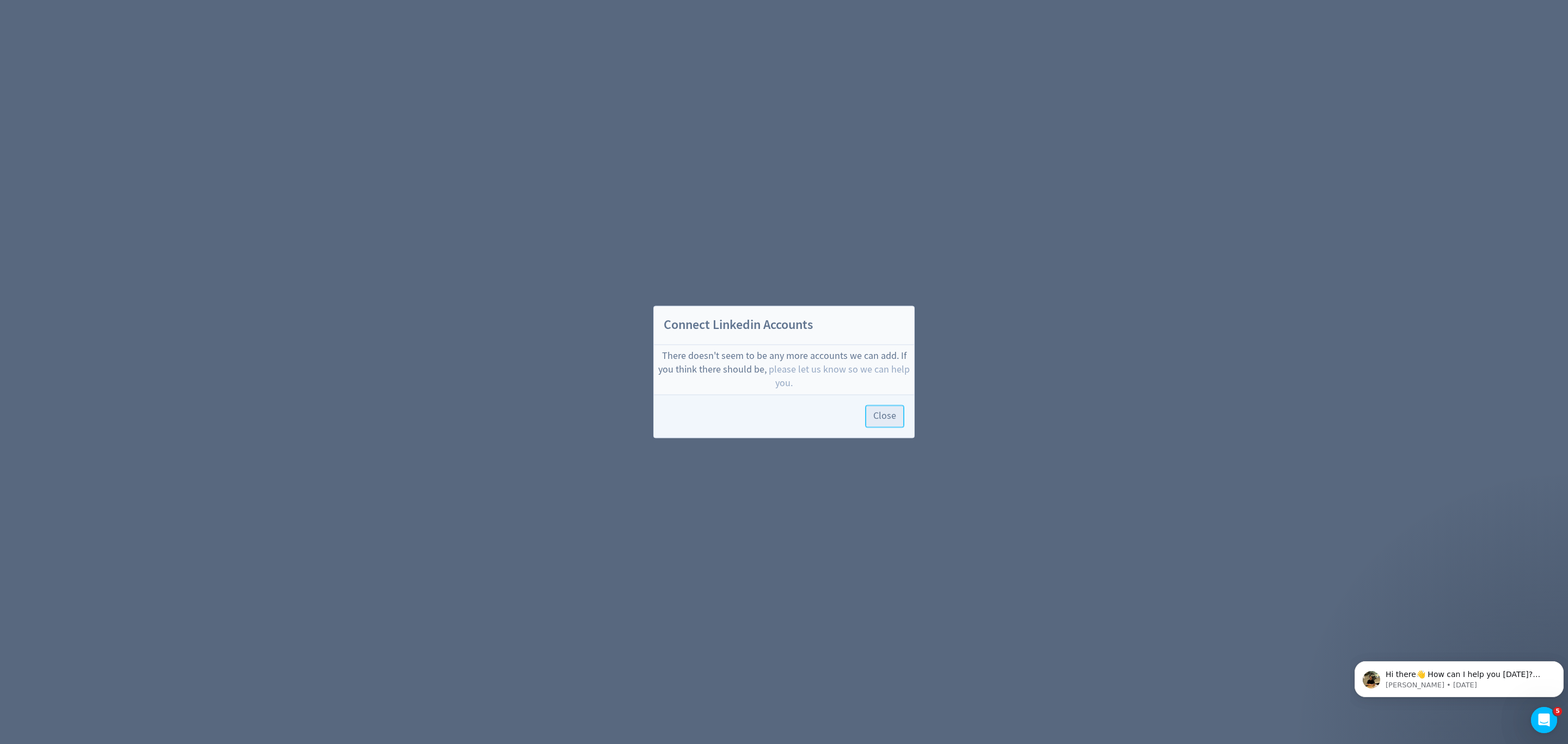
click at [889, 420] on span "Close" at bounding box center [885, 417] width 23 height 10
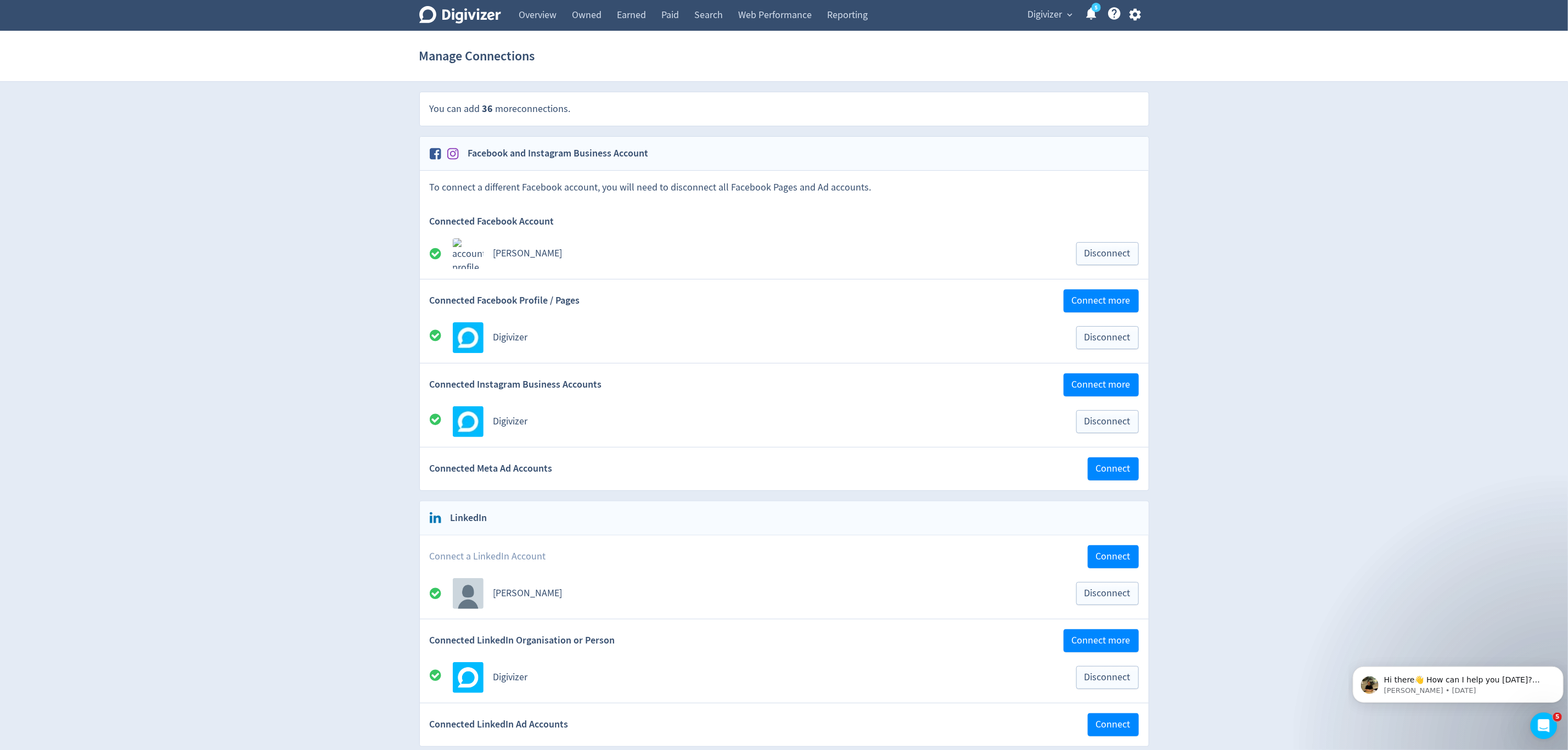
click at [1137, 15] on icon "button" at bounding box center [1135, 14] width 15 height 15
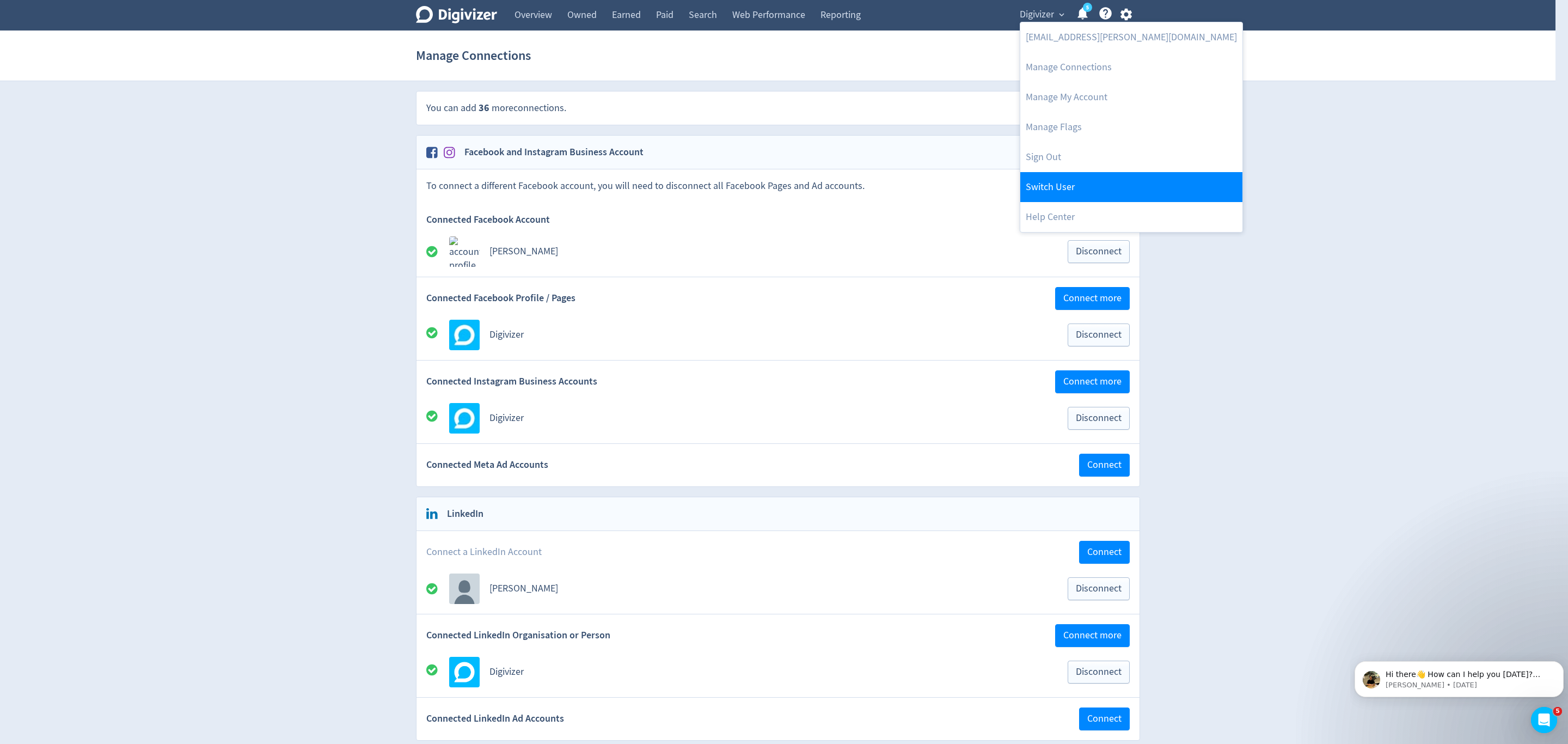
click at [1065, 185] on link "Switch User" at bounding box center [1131, 187] width 222 height 30
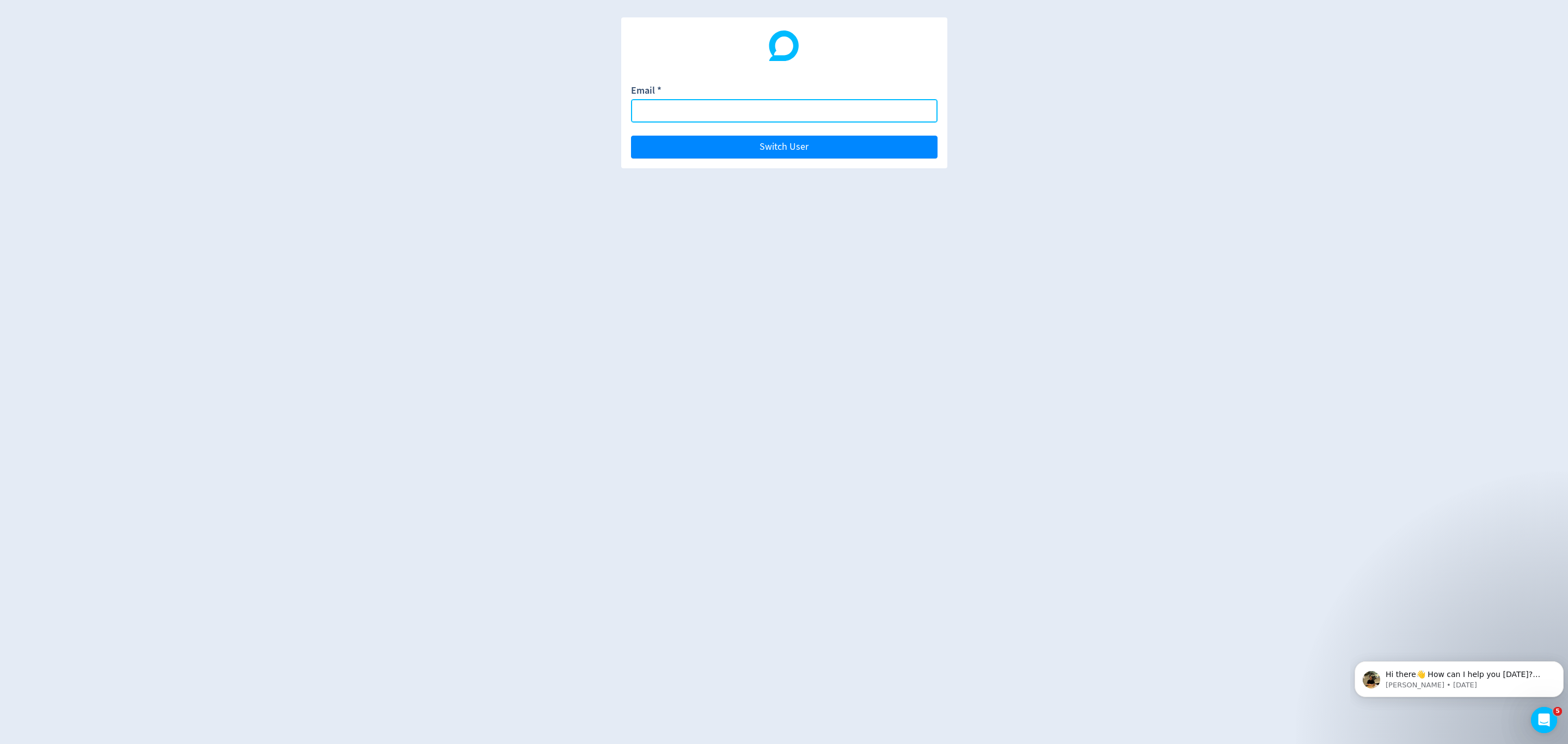
click at [669, 121] on input "Email *" at bounding box center [784, 111] width 307 height 24
type input "emma.lorusso@digivizer.com"
click at [631, 136] on button "Switch User" at bounding box center [784, 147] width 307 height 23
